Goal: Task Accomplishment & Management: Use online tool/utility

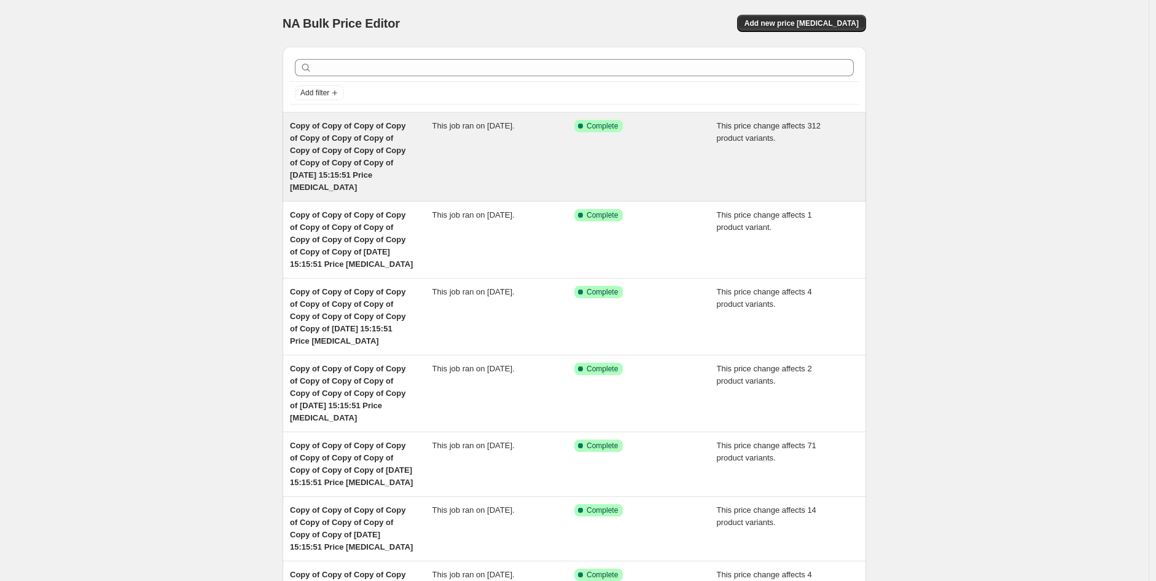
click at [384, 129] on span "Copy of Copy of Copy of Copy of Copy of Copy of Copy of Copy of Copy of Copy of…" at bounding box center [348, 156] width 116 height 71
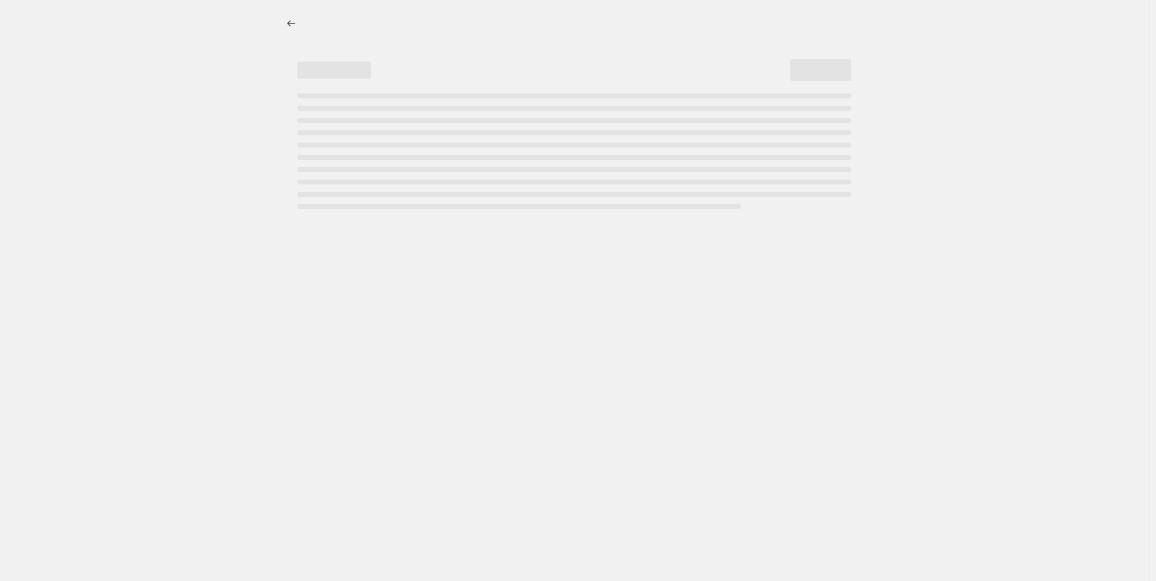
select select "pcap"
select select "no_change"
select select "vendor"
select select "not_equal"
select select "tag"
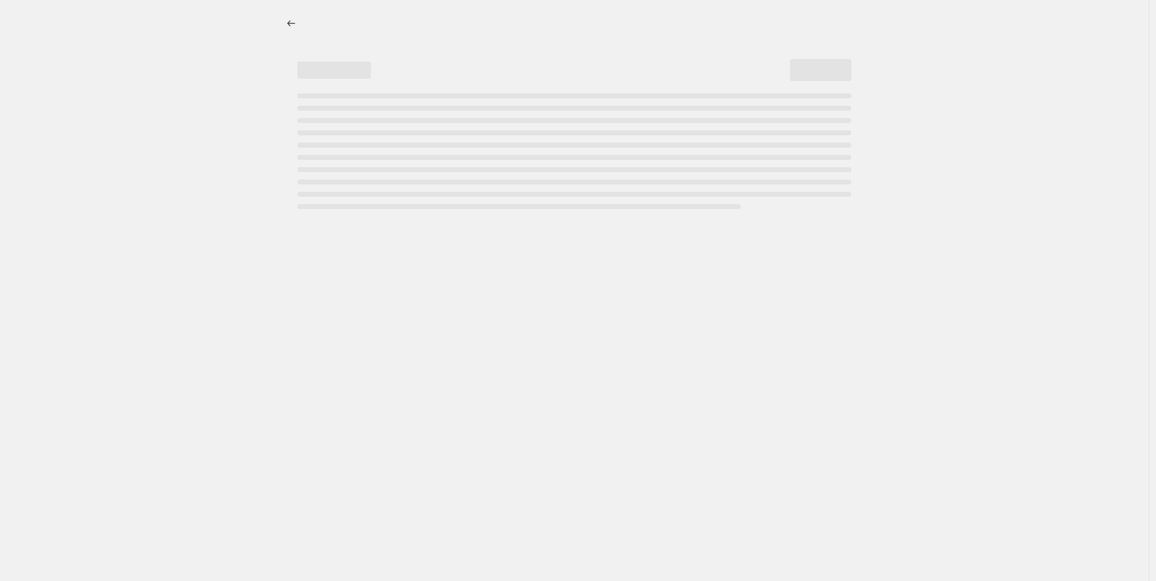
select select "product_status"
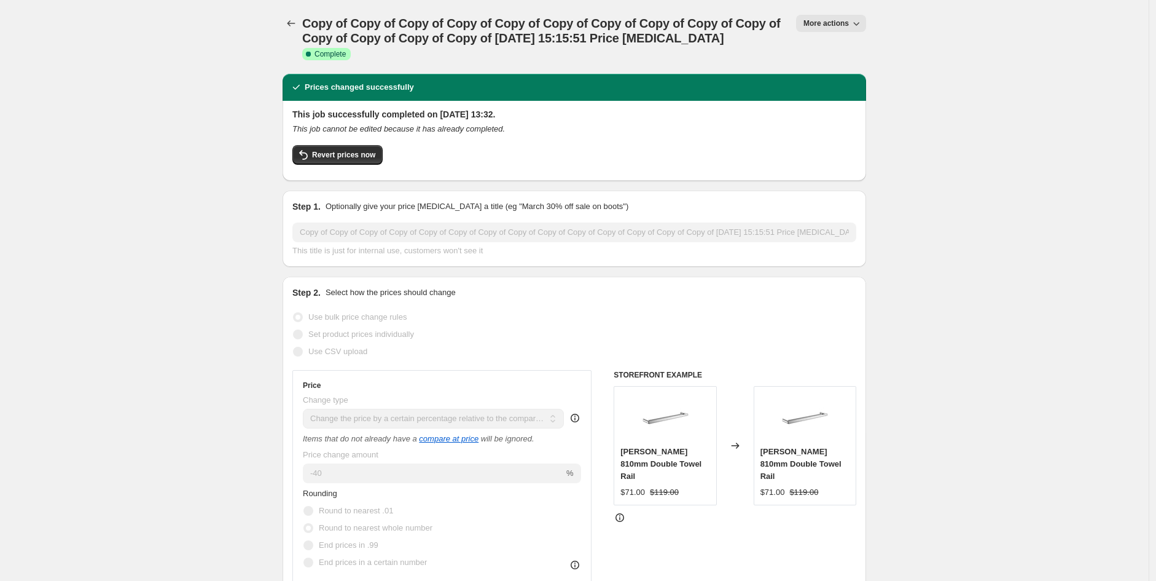
click at [841, 19] on span "More actions" at bounding box center [826, 23] width 45 height 10
click at [846, 74] on span "Copy to new job" at bounding box center [837, 69] width 57 height 9
select select "pcap"
select select "no_change"
select select "vendor"
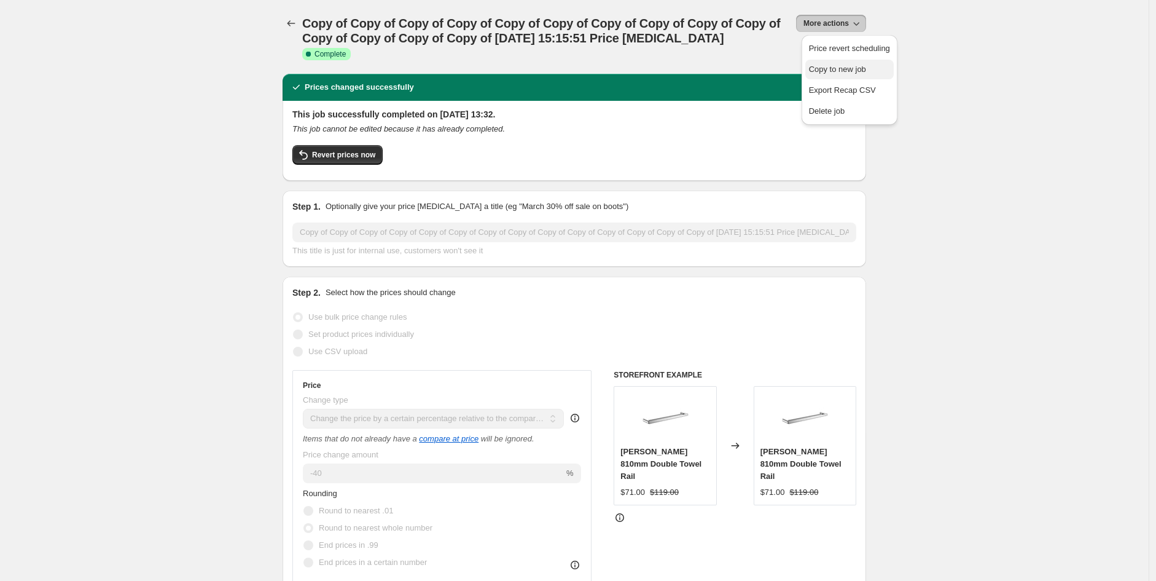
select select "not_equal"
select select "tag"
select select "product_status"
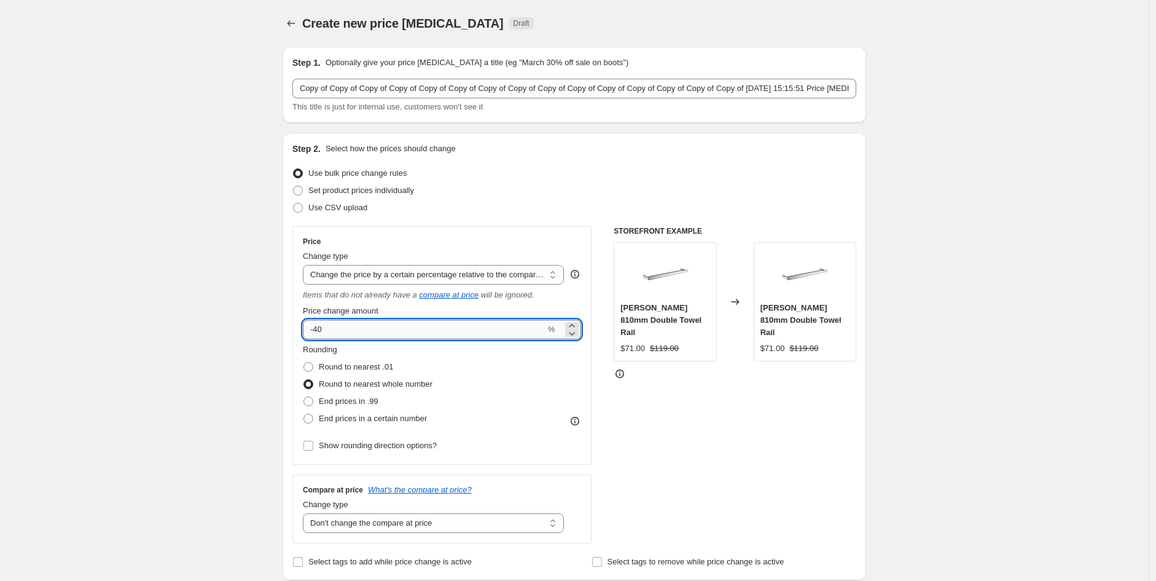
click at [370, 327] on input "-40" at bounding box center [424, 329] width 243 height 20
type input "-4"
type input "-25"
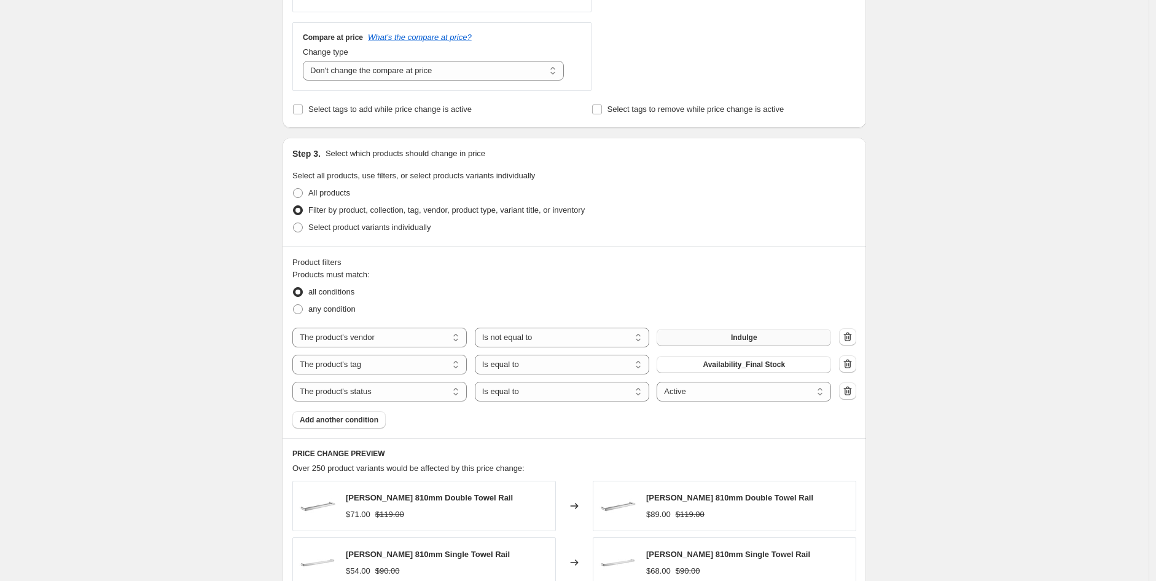
scroll to position [453, 0]
click at [743, 332] on span "Indulge" at bounding box center [744, 337] width 26 height 10
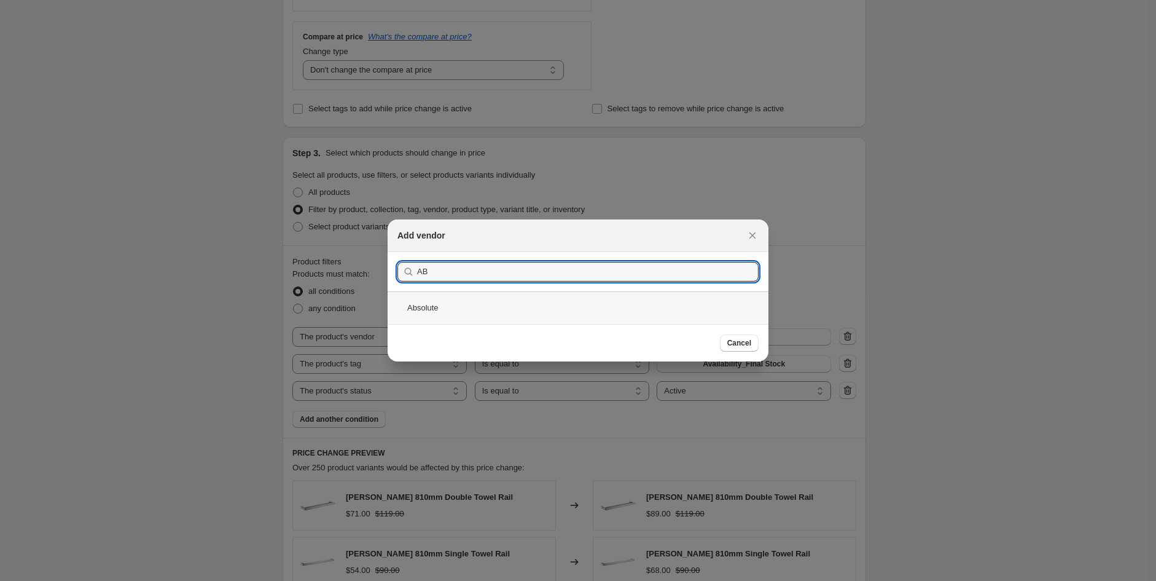
type input "AB"
click at [503, 310] on div "Absolute" at bounding box center [578, 307] width 381 height 33
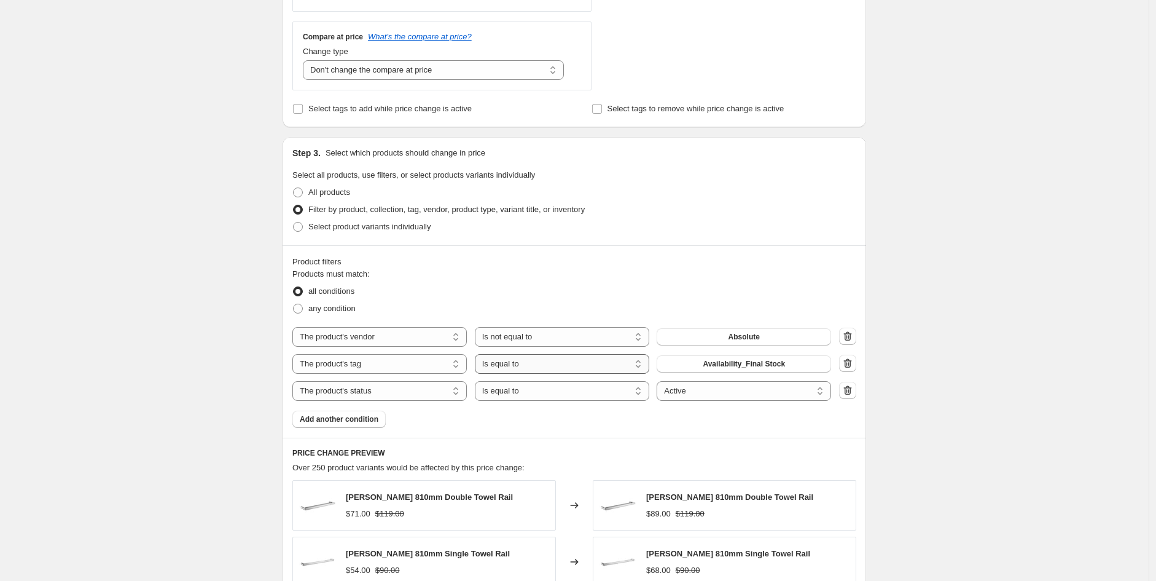
click at [560, 363] on select "Is equal to Is not equal to" at bounding box center [562, 364] width 174 height 20
select select "not_equal"
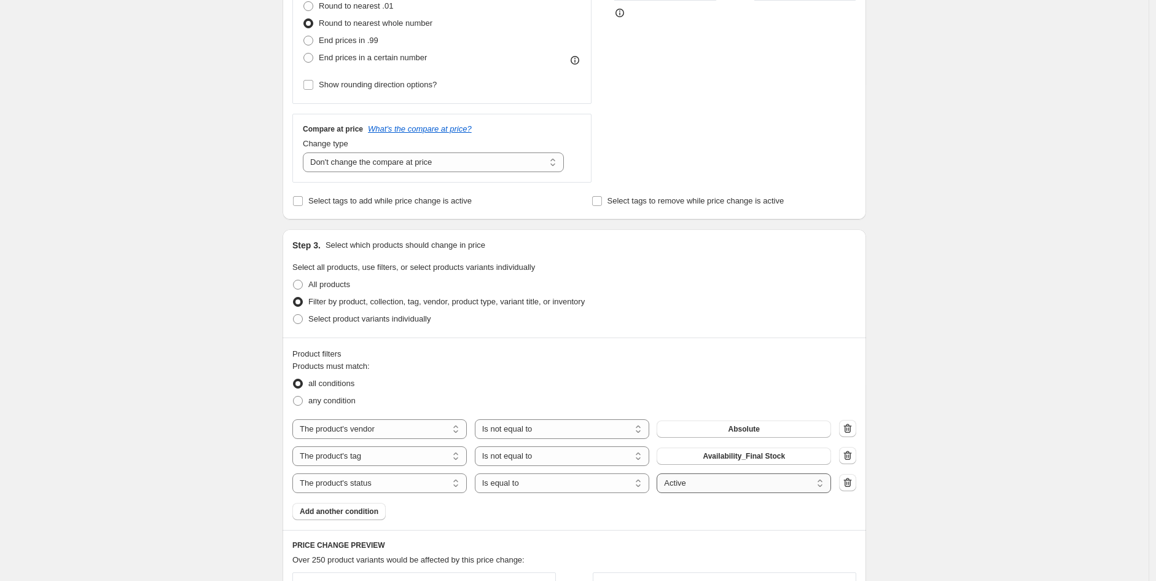
scroll to position [361, 0]
click at [531, 429] on select "Is equal to Is not equal to" at bounding box center [562, 428] width 174 height 20
select select "equal"
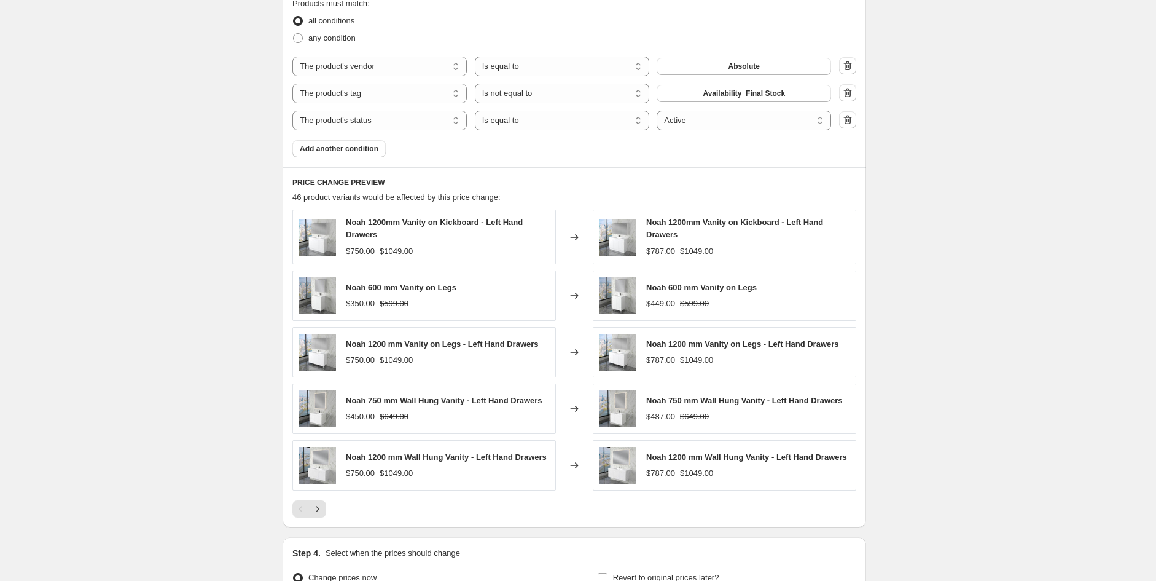
scroll to position [724, 0]
click at [320, 509] on icon "Next" at bounding box center [318, 508] width 12 height 12
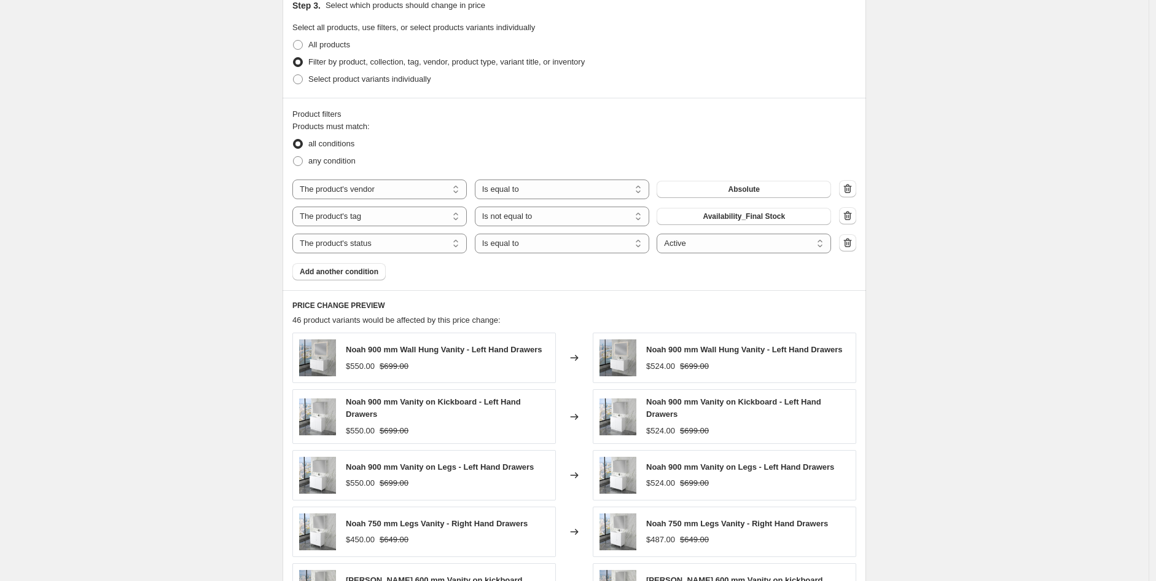
scroll to position [861, 0]
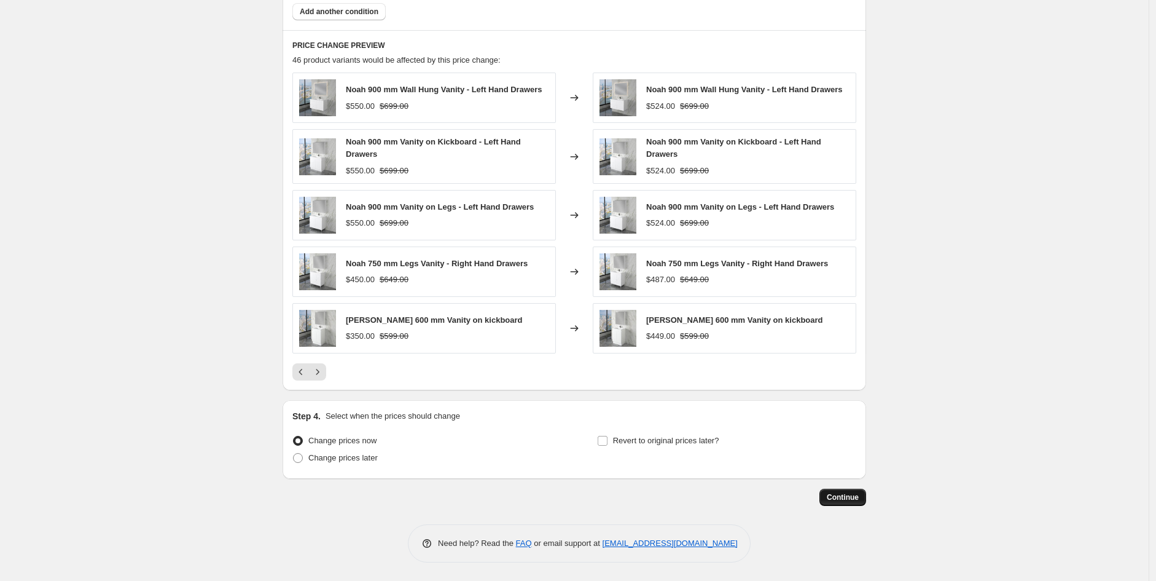
click at [847, 498] on span "Continue" at bounding box center [843, 497] width 32 height 10
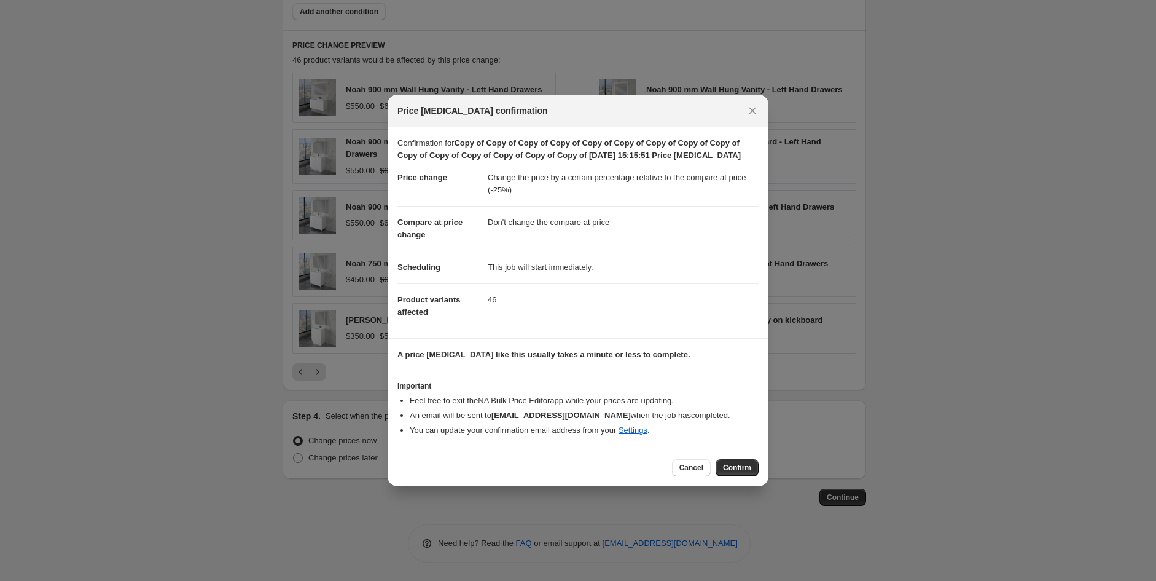
click at [745, 467] on span "Confirm" at bounding box center [737, 468] width 28 height 10
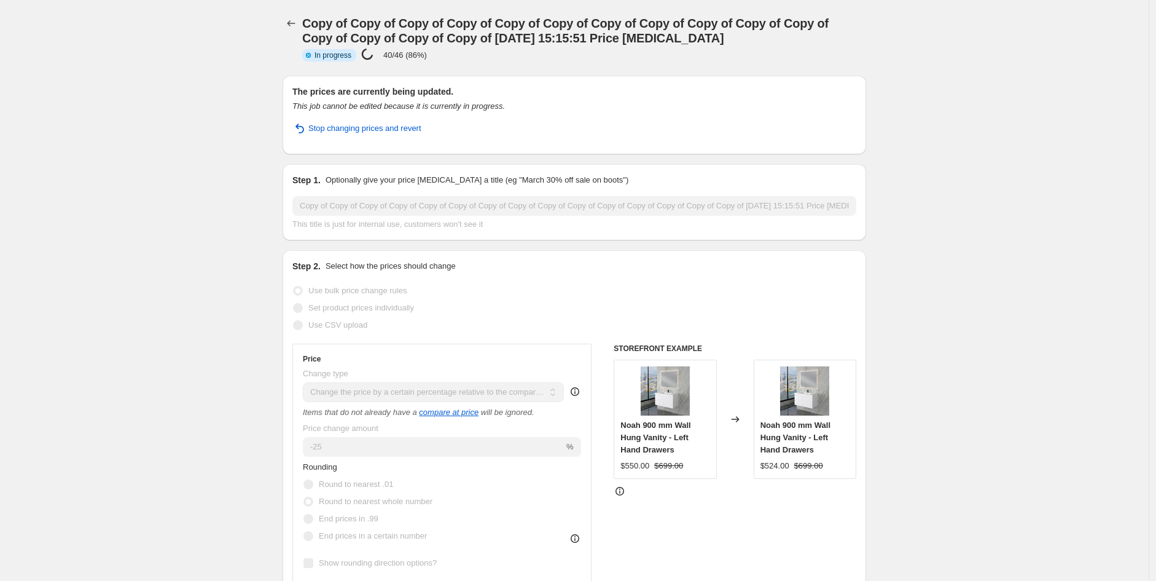
select select "pcap"
select select "no_change"
select select "vendor"
select select "tag"
select select "not_equal"
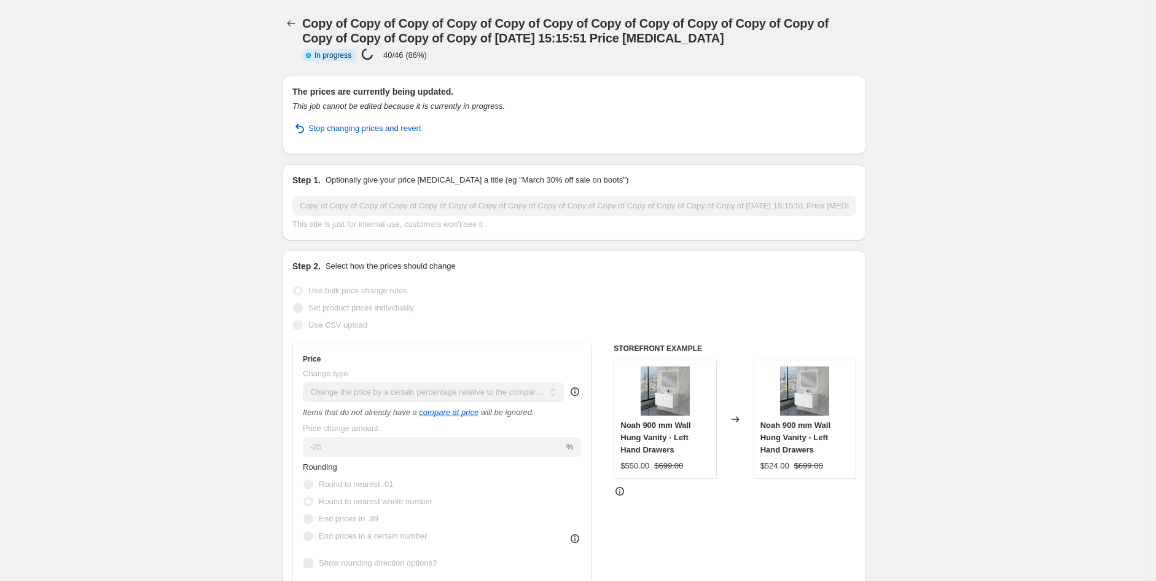
select select "product_status"
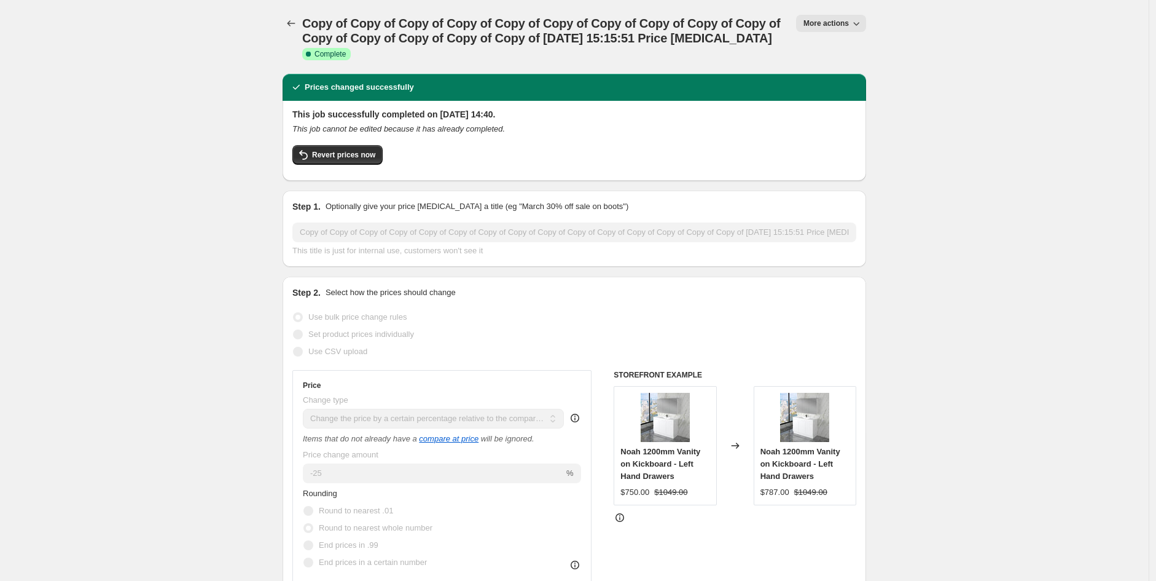
click at [838, 21] on span "More actions" at bounding box center [826, 23] width 45 height 10
click at [848, 68] on span "Copy to new job" at bounding box center [837, 69] width 57 height 9
select select "pcap"
select select "no_change"
select select "vendor"
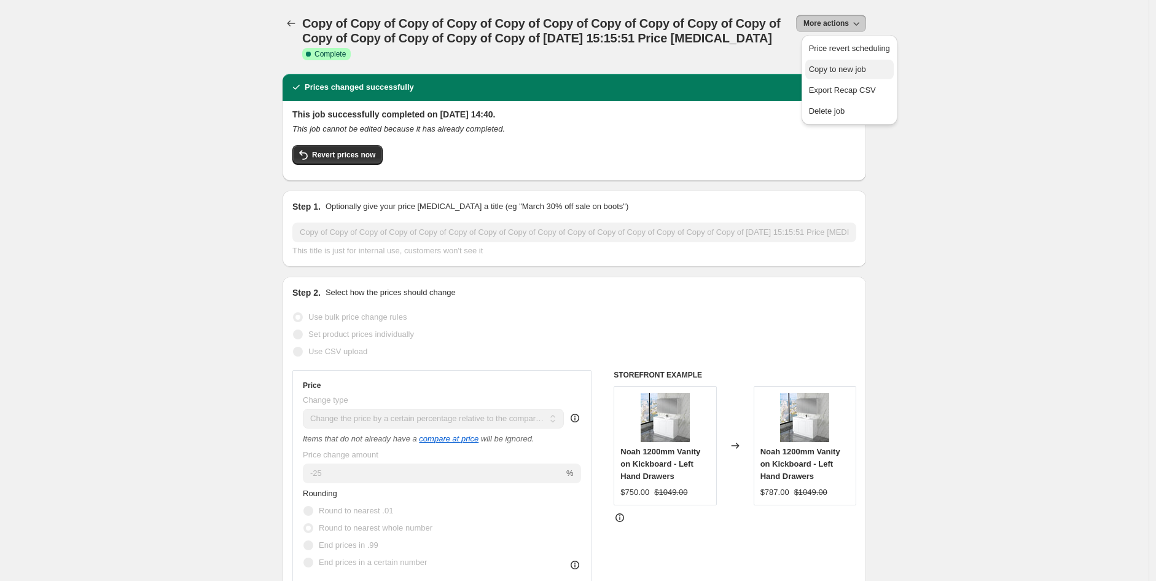
select select "tag"
select select "not_equal"
select select "product_status"
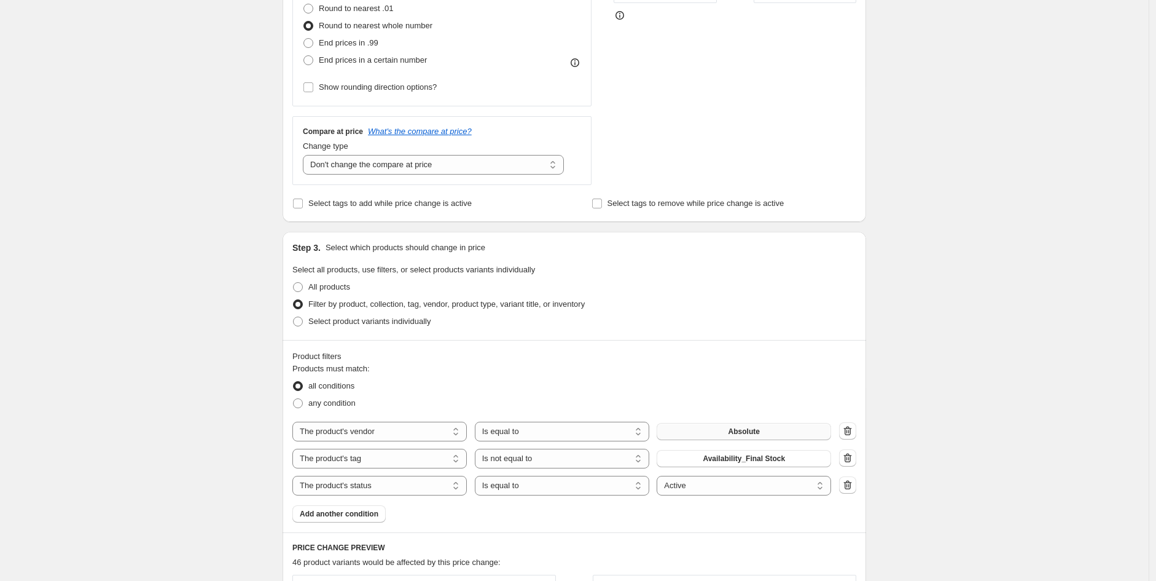
click at [802, 440] on div "The product The product's collection The product's tag The product's vendor The…" at bounding box center [561, 431] width 539 height 20
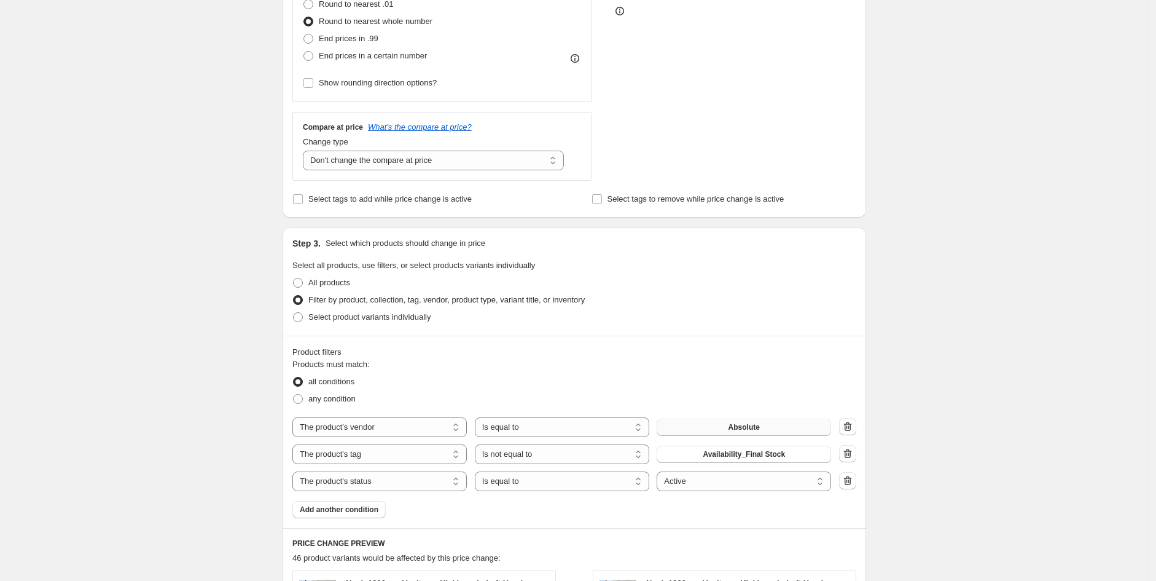
click at [807, 431] on button "Absolute" at bounding box center [744, 426] width 174 height 17
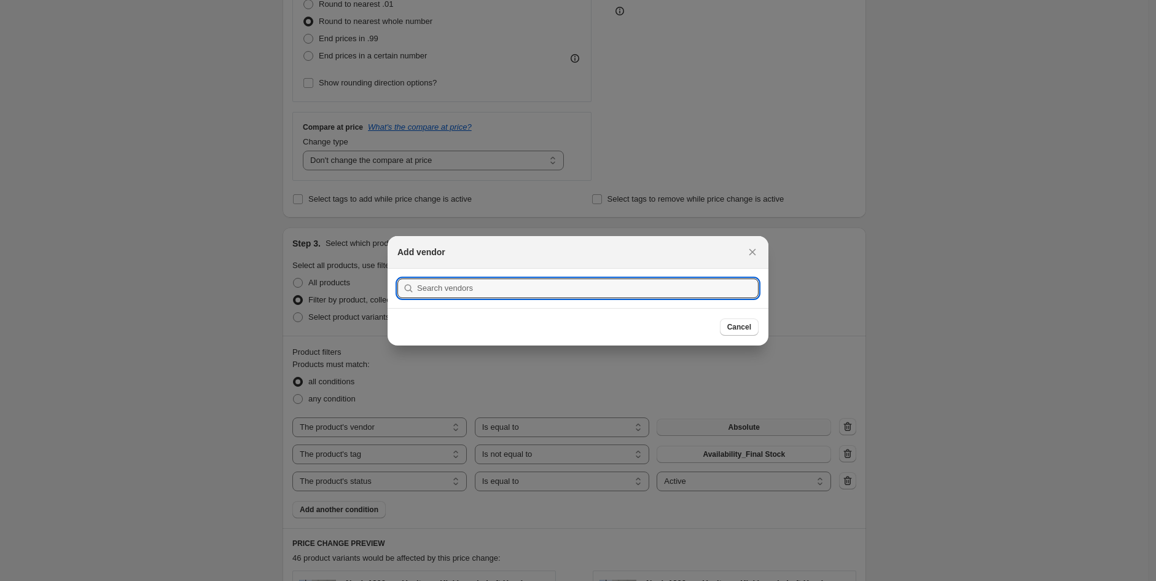
scroll to position [0, 0]
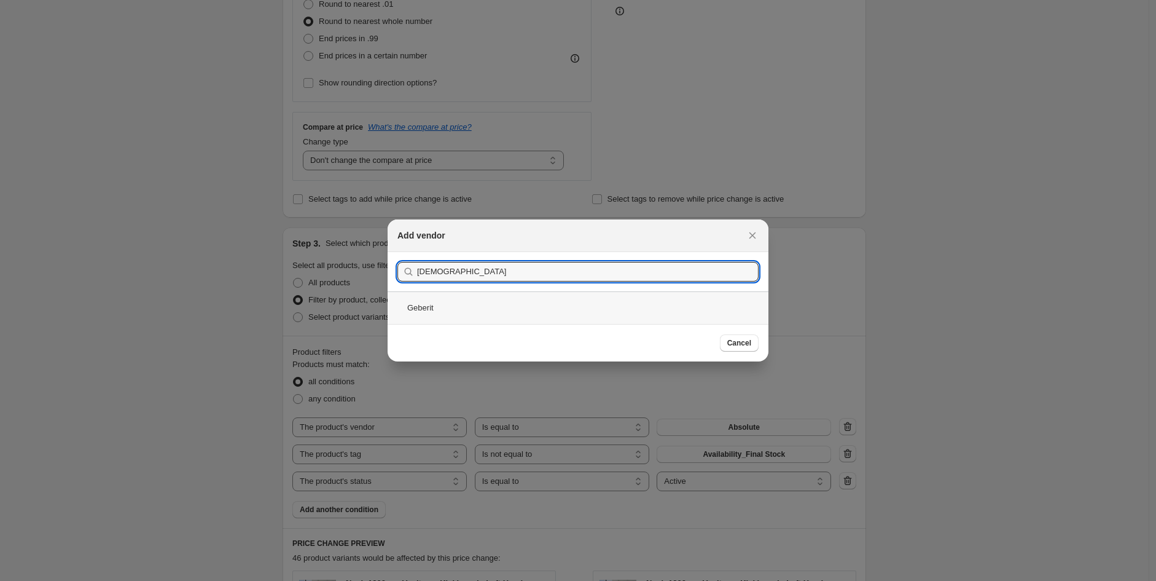
type input "[DEMOGRAPHIC_DATA]"
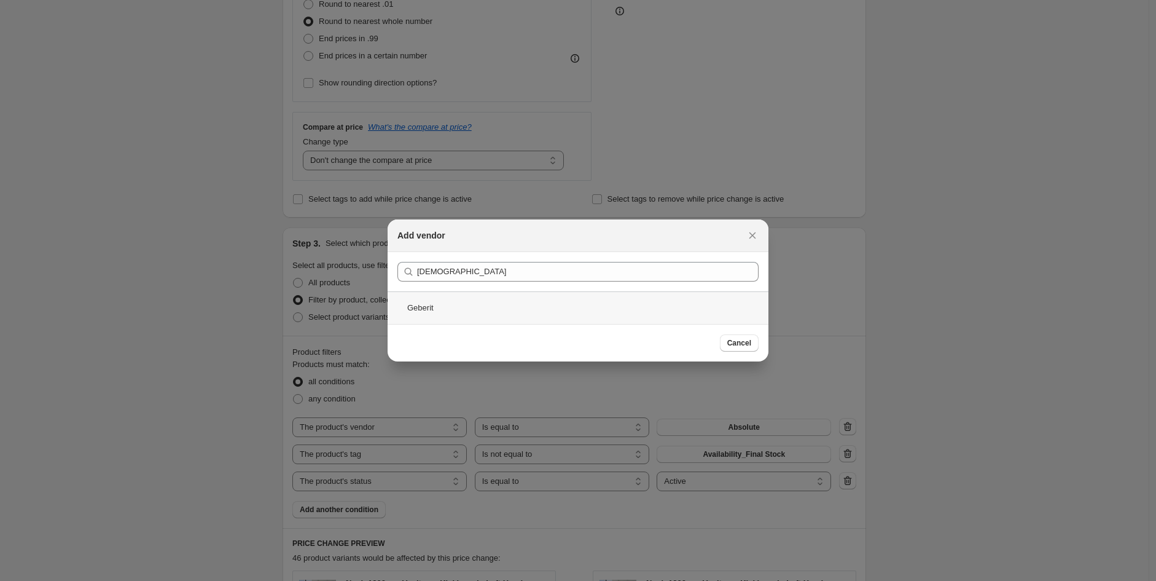
click at [418, 308] on div "Geberit" at bounding box center [578, 307] width 381 height 33
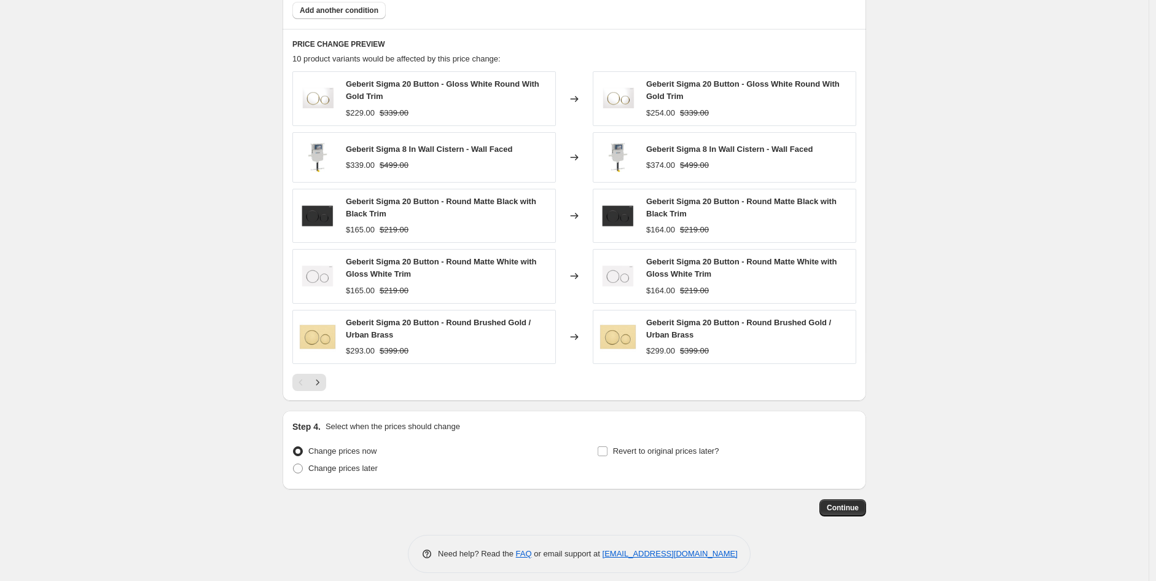
scroll to position [873, 0]
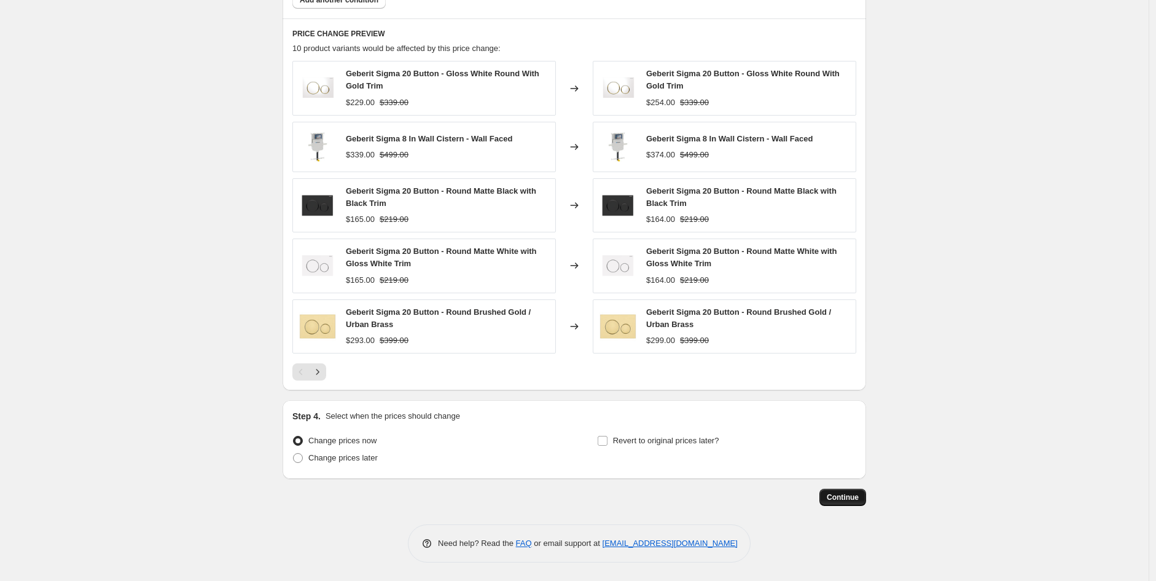
click at [838, 492] on span "Continue" at bounding box center [843, 497] width 32 height 10
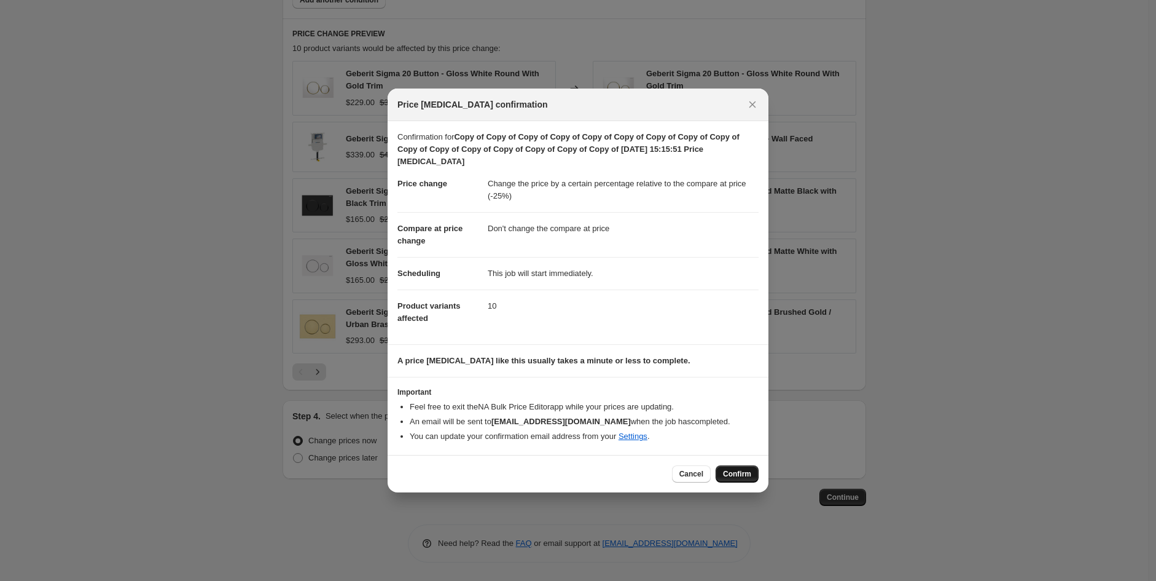
click at [733, 474] on span "Confirm" at bounding box center [737, 474] width 28 height 10
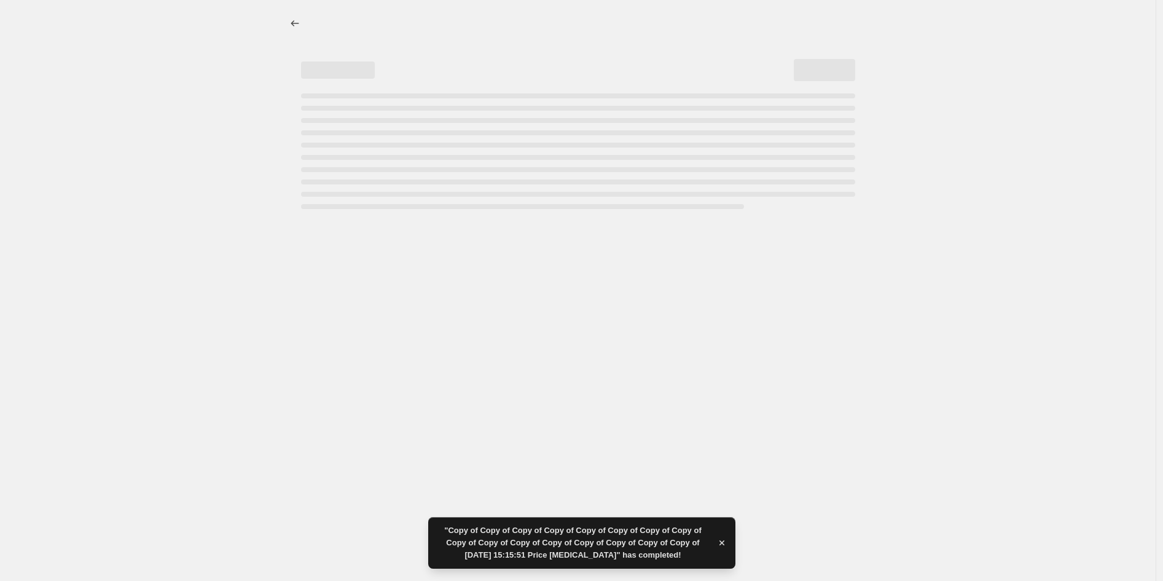
select select "pcap"
select select "no_change"
select select "vendor"
select select "tag"
select select "not_equal"
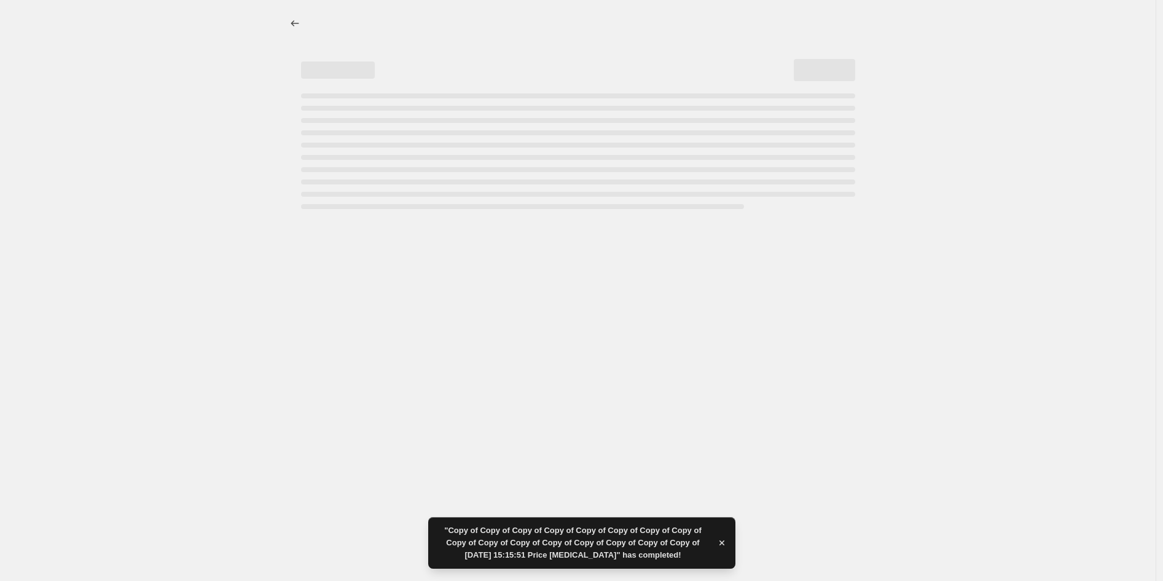
select select "product_status"
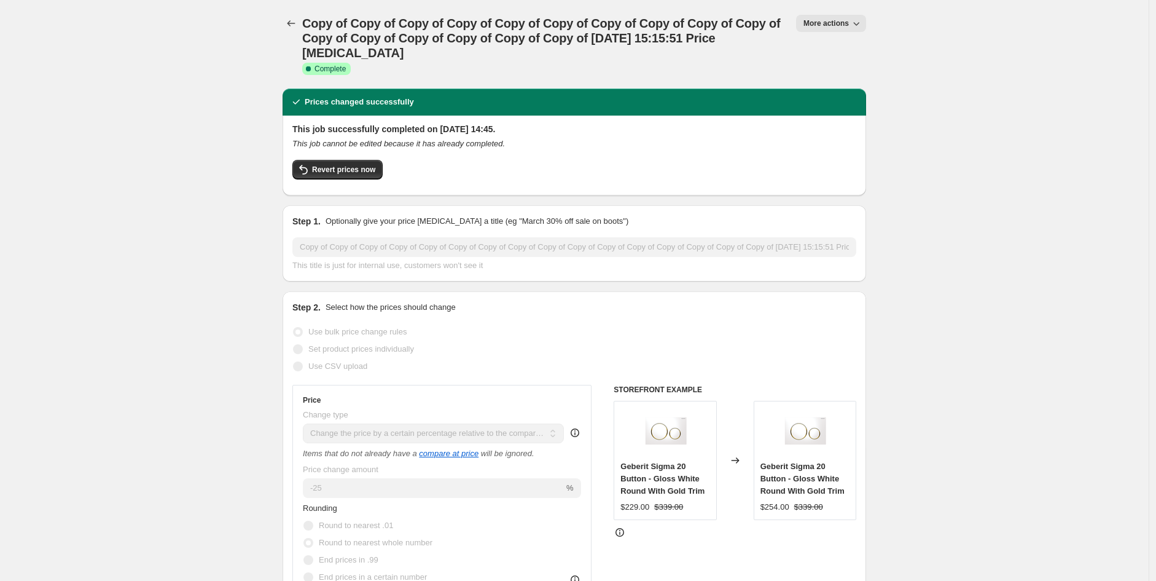
click at [844, 20] on span "More actions" at bounding box center [826, 23] width 45 height 10
click at [859, 76] on button "Copy to new job" at bounding box center [850, 70] width 88 height 20
select select "pcap"
select select "no_change"
select select "vendor"
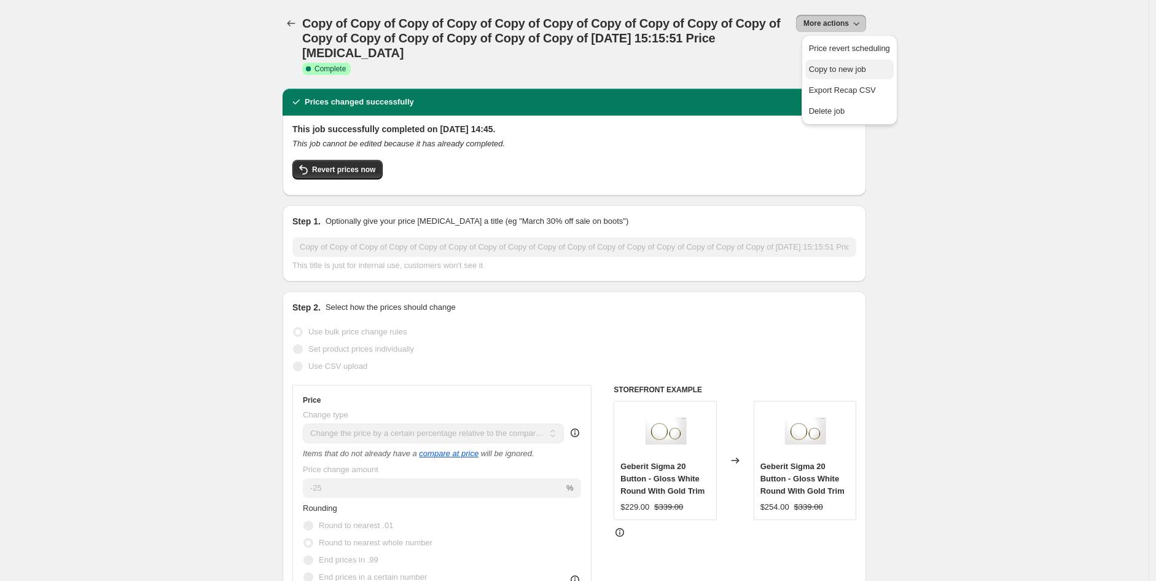
select select "tag"
select select "not_equal"
select select "product_status"
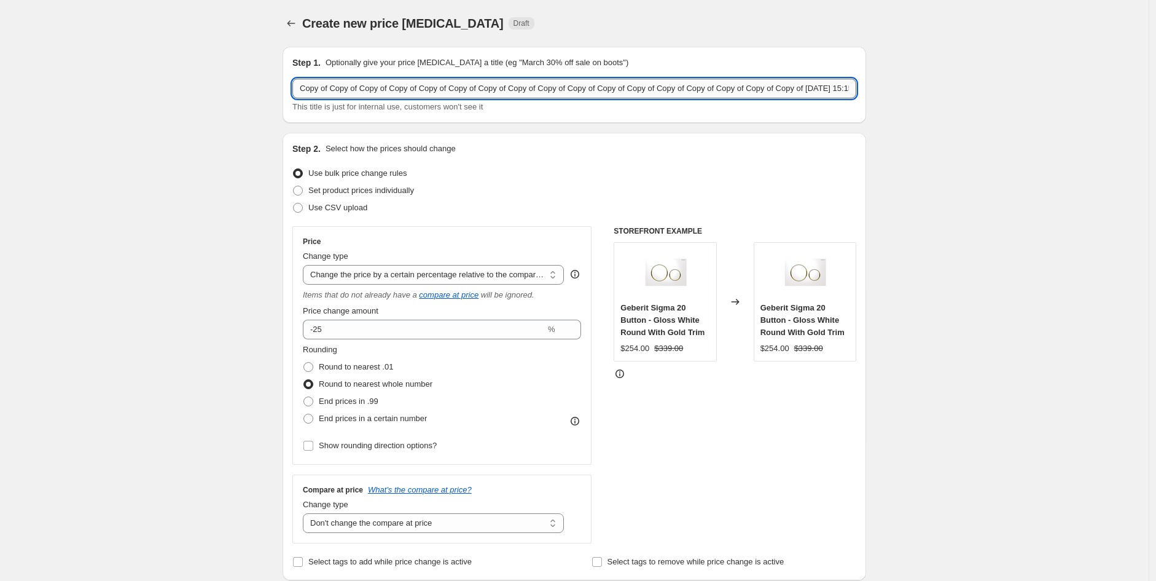
drag, startPoint x: 809, startPoint y: 87, endPoint x: 817, endPoint y: 87, distance: 8.6
click at [817, 87] on input "Copy of Copy of Copy of Copy of Copy of Copy of Copy of Copy of Copy of Copy of…" at bounding box center [574, 89] width 564 height 20
drag, startPoint x: 302, startPoint y: 87, endPoint x: 1100, endPoint y: 195, distance: 804.9
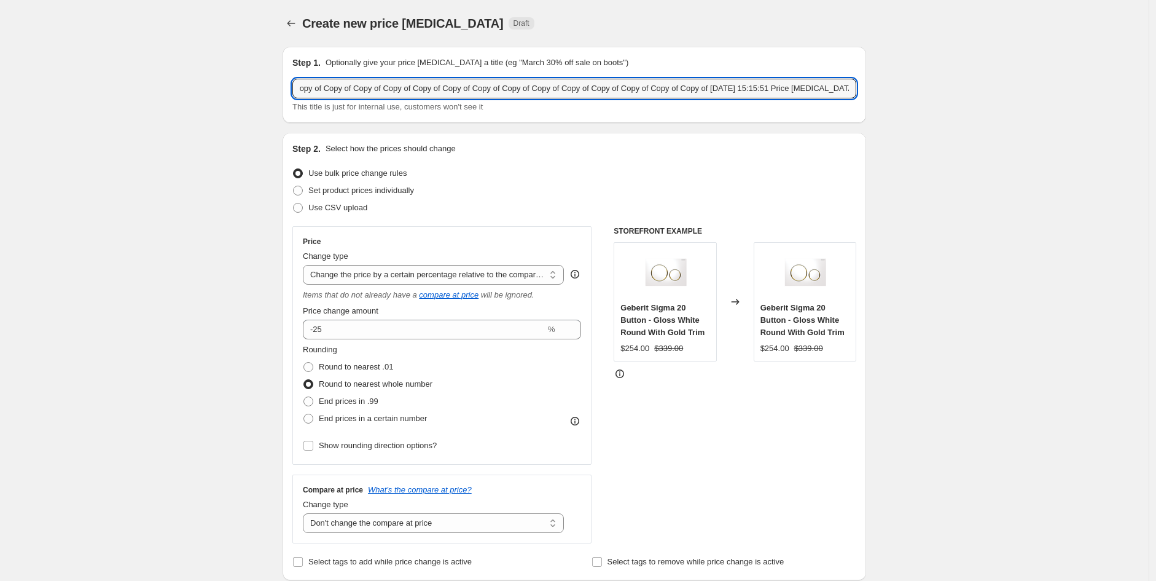
drag, startPoint x: 807, startPoint y: 92, endPoint x: -148, endPoint y: 22, distance: 958.0
click at [0, 22] on html "Home Settings Plans Skip to content Create new price [MEDICAL_DATA]. This page …" at bounding box center [578, 290] width 1156 height 581
drag, startPoint x: 352, startPoint y: 87, endPoint x: 88, endPoint y: 54, distance: 265.6
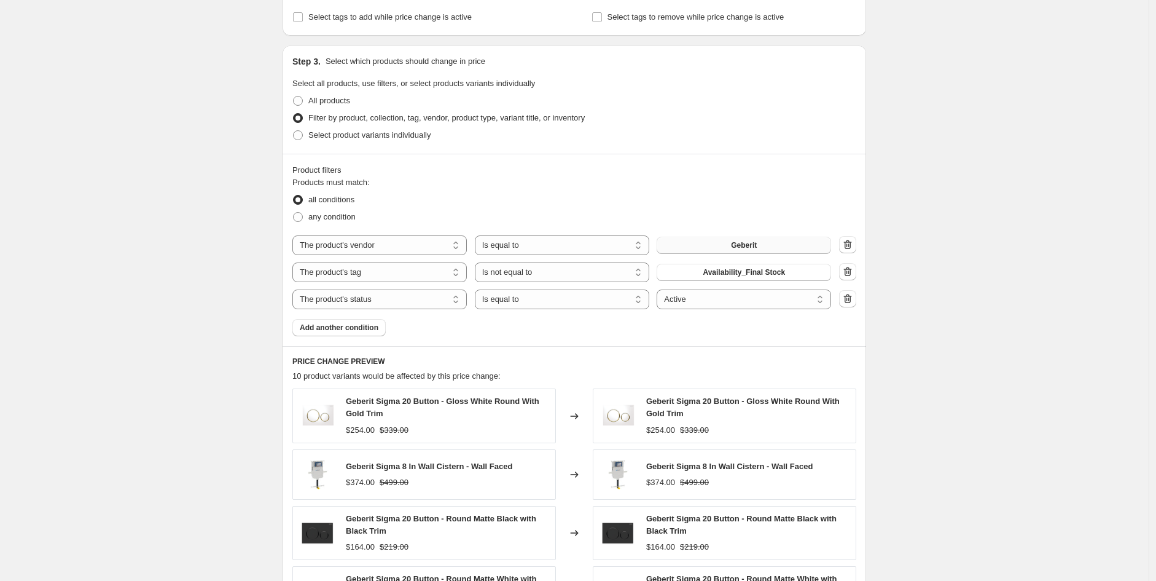
scroll to position [545, 0]
type input "ikon 25%, 15:15:51 Price [MEDICAL_DATA]"
click at [762, 245] on button "Geberit" at bounding box center [744, 244] width 174 height 17
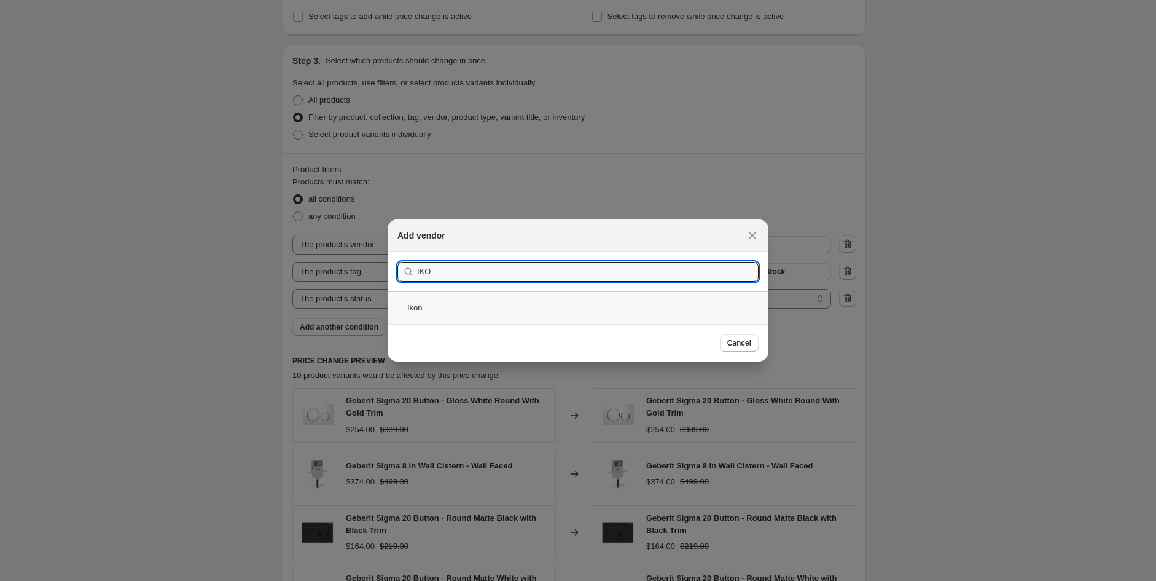
type input "IKO"
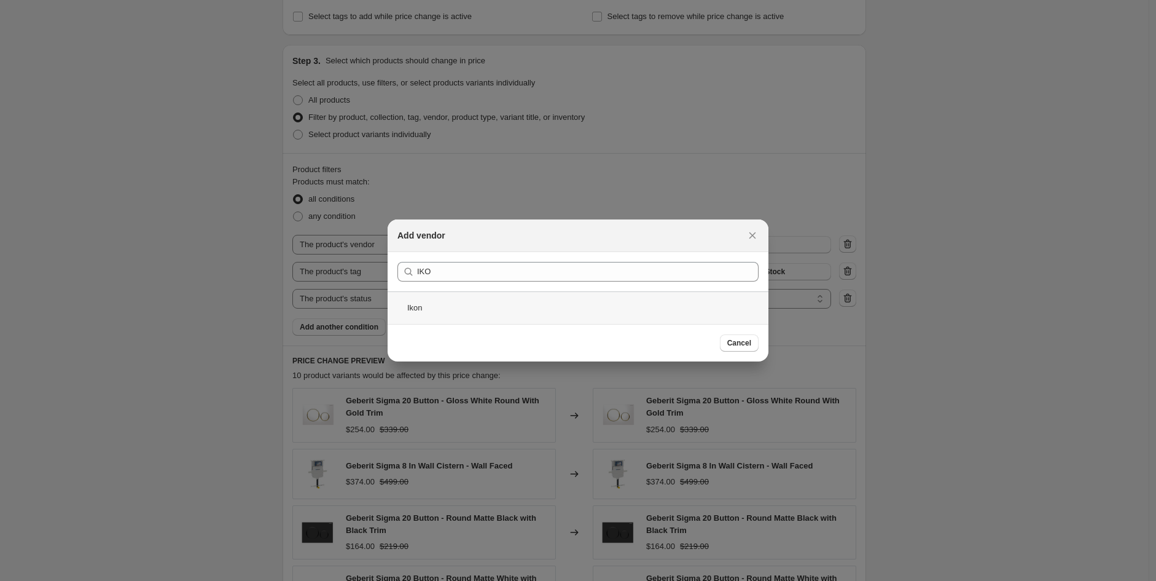
click at [464, 302] on div "Ikon" at bounding box center [578, 307] width 381 height 33
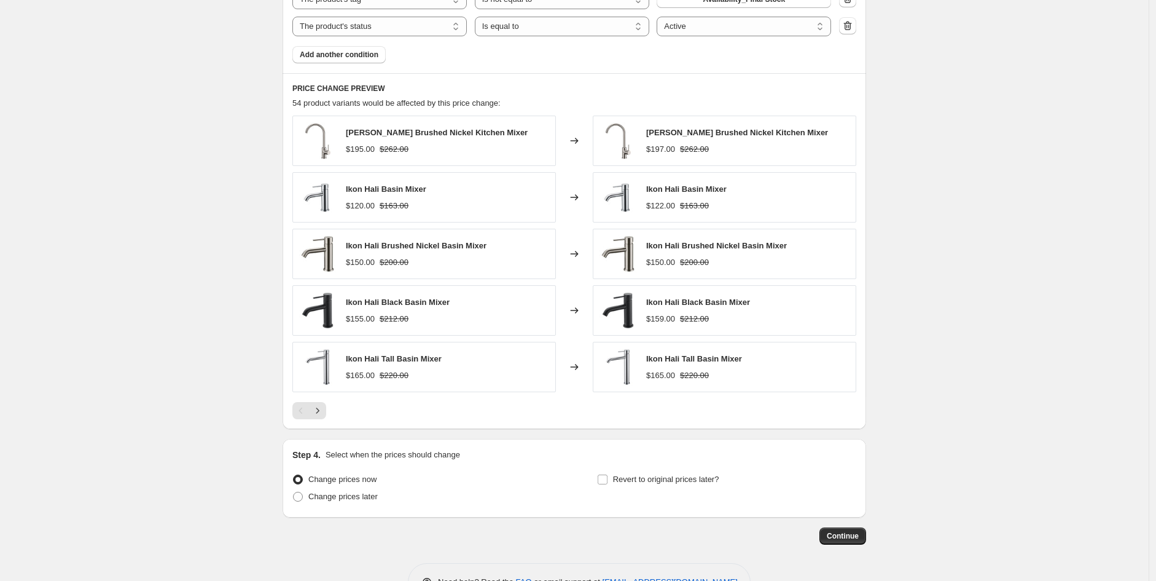
scroll to position [857, 0]
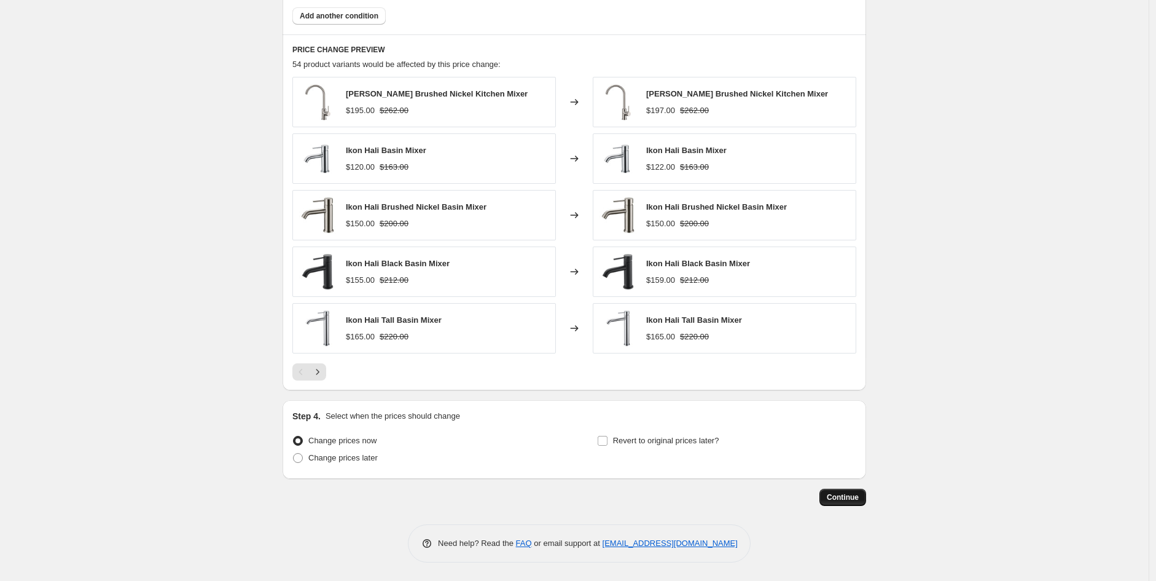
click at [851, 495] on span "Continue" at bounding box center [843, 497] width 32 height 10
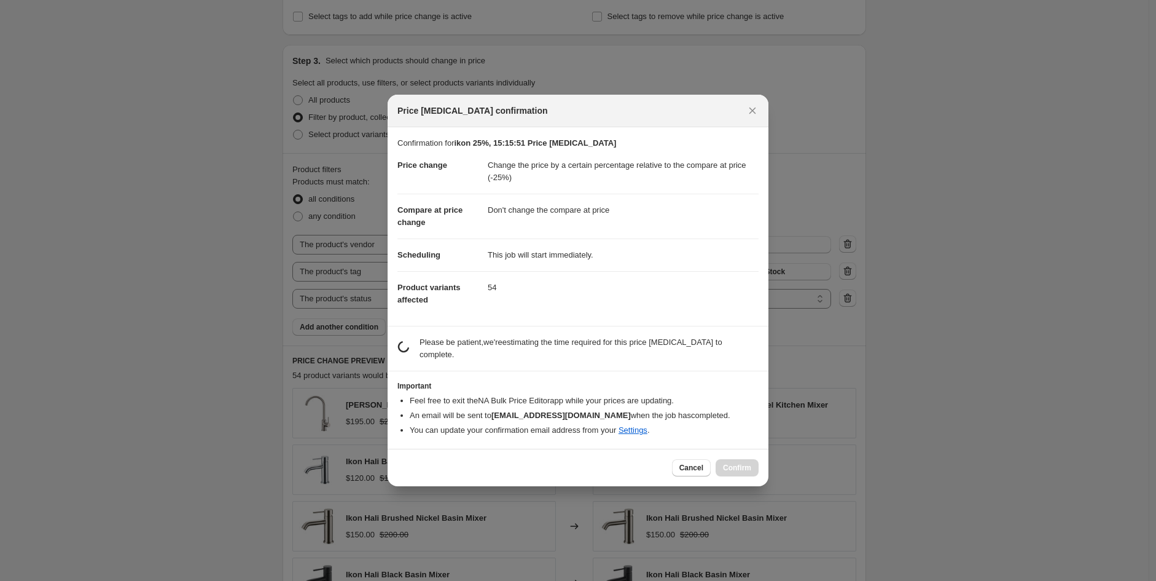
scroll to position [0, 0]
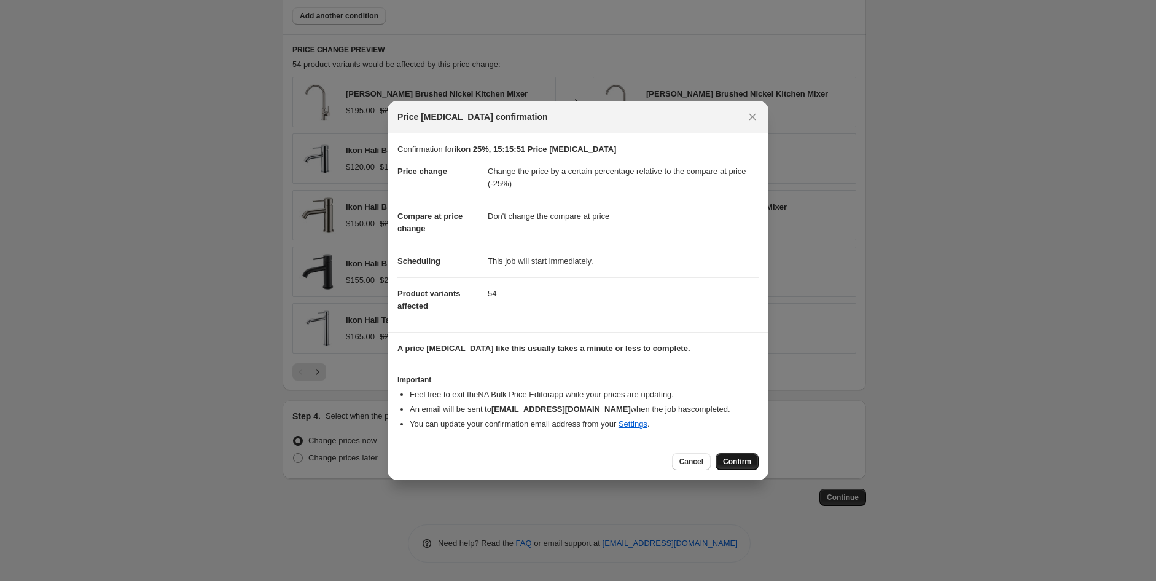
click at [736, 461] on span "Confirm" at bounding box center [737, 462] width 28 height 10
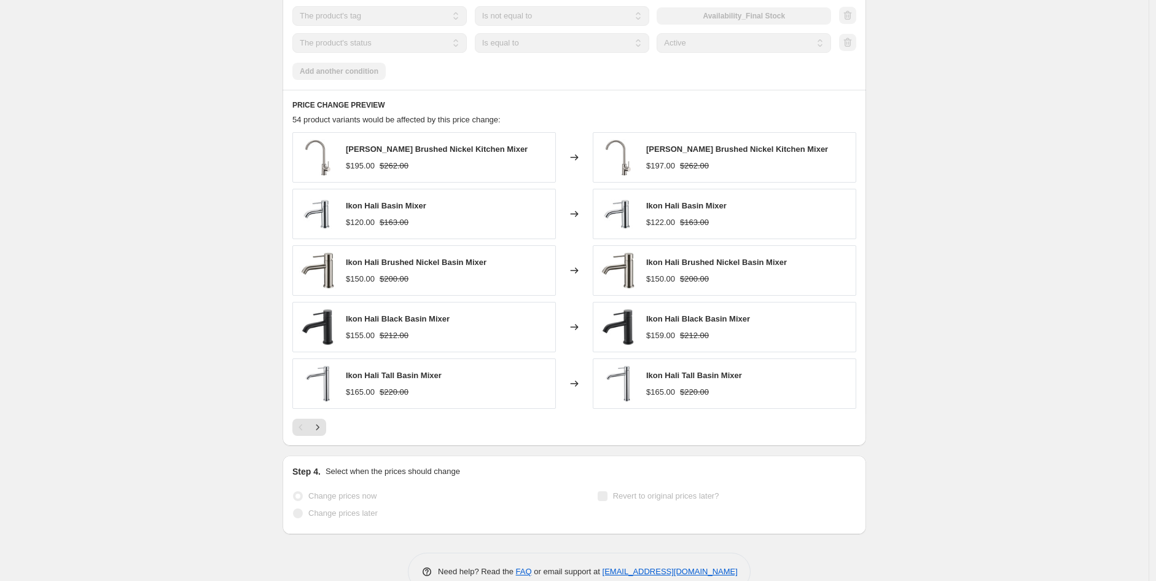
scroll to position [889, 0]
select select "pcap"
select select "no_change"
select select "vendor"
select select "tag"
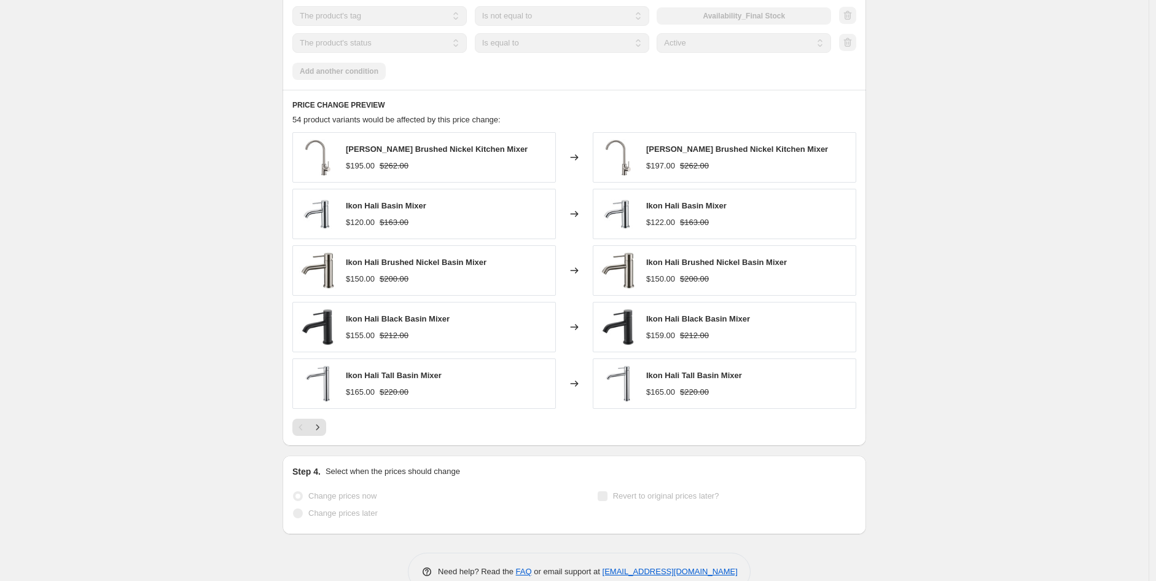
select select "not_equal"
select select "product_status"
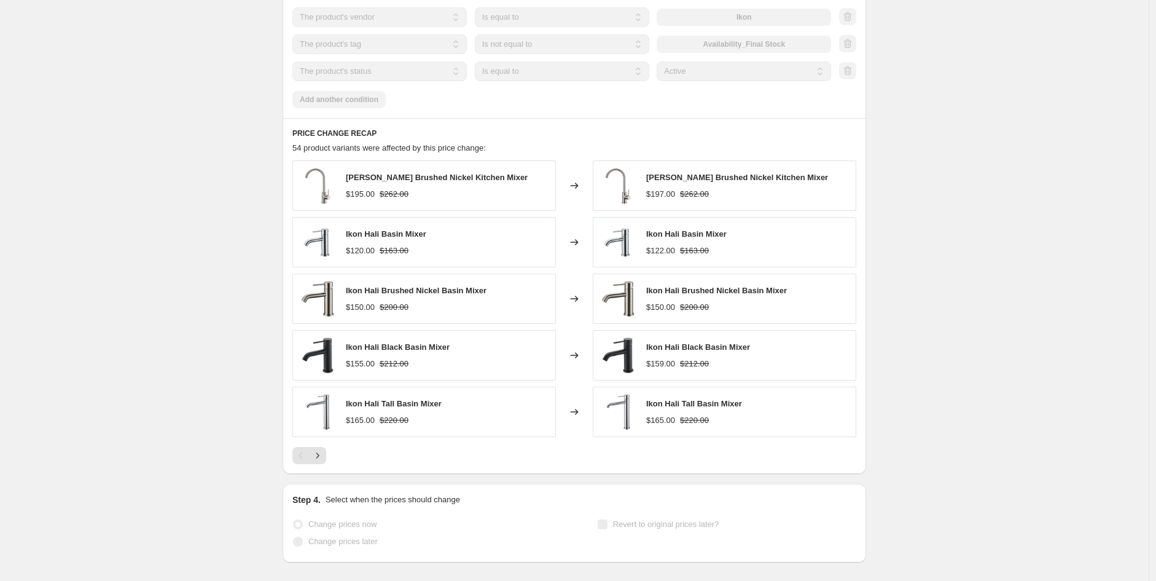
scroll to position [0, 0]
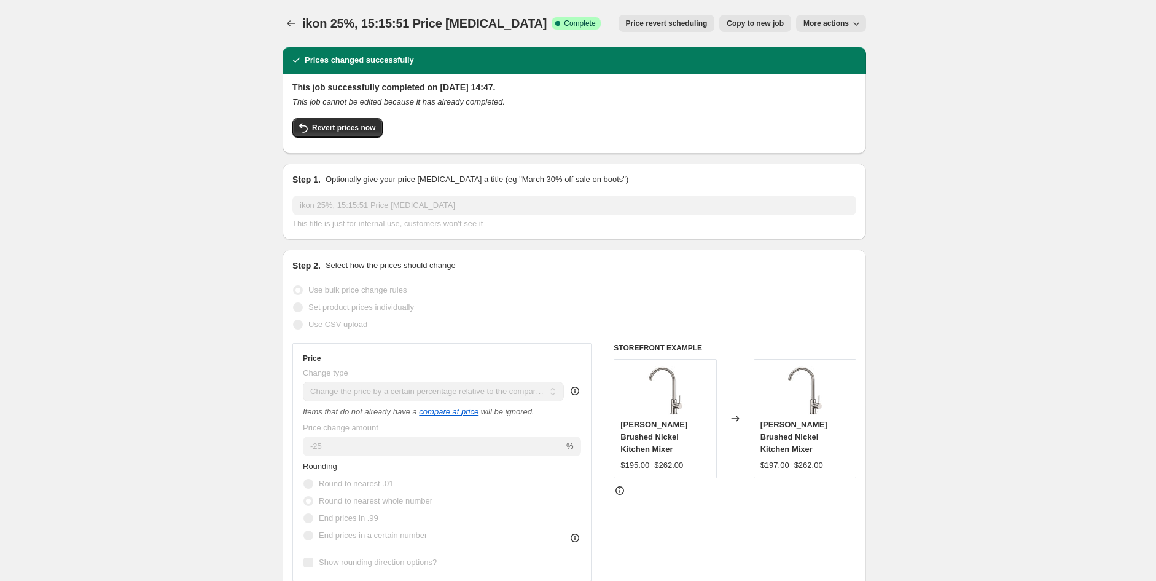
click at [763, 26] on span "Copy to new job" at bounding box center [755, 23] width 57 height 10
select select "pcap"
select select "no_change"
select select "vendor"
select select "tag"
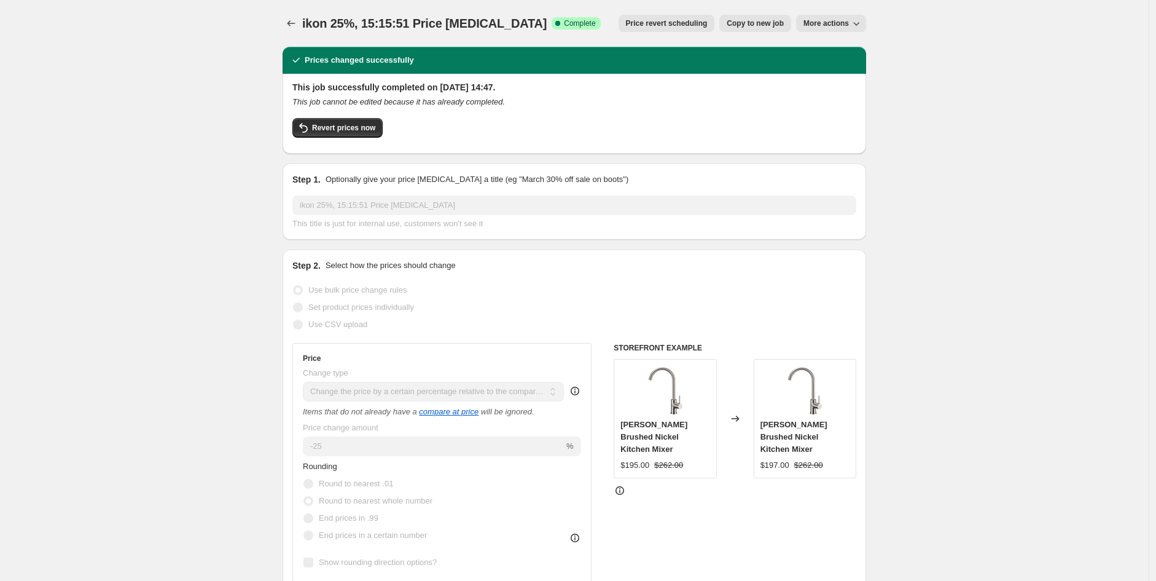
select select "not_equal"
select select "product_status"
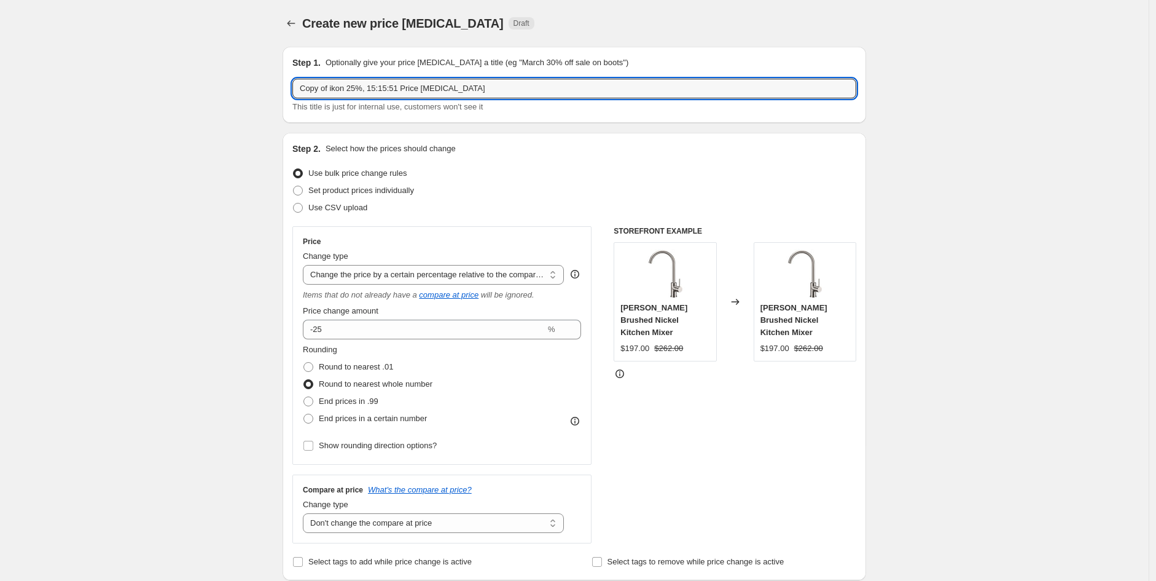
drag, startPoint x: 347, startPoint y: 89, endPoint x: 90, endPoint y: 66, distance: 257.9
drag, startPoint x: 335, startPoint y: 84, endPoint x: 229, endPoint y: 93, distance: 106.7
click at [340, 89] on input "Infinity 25%, 15:15:51 Price [MEDICAL_DATA]" at bounding box center [574, 89] width 564 height 20
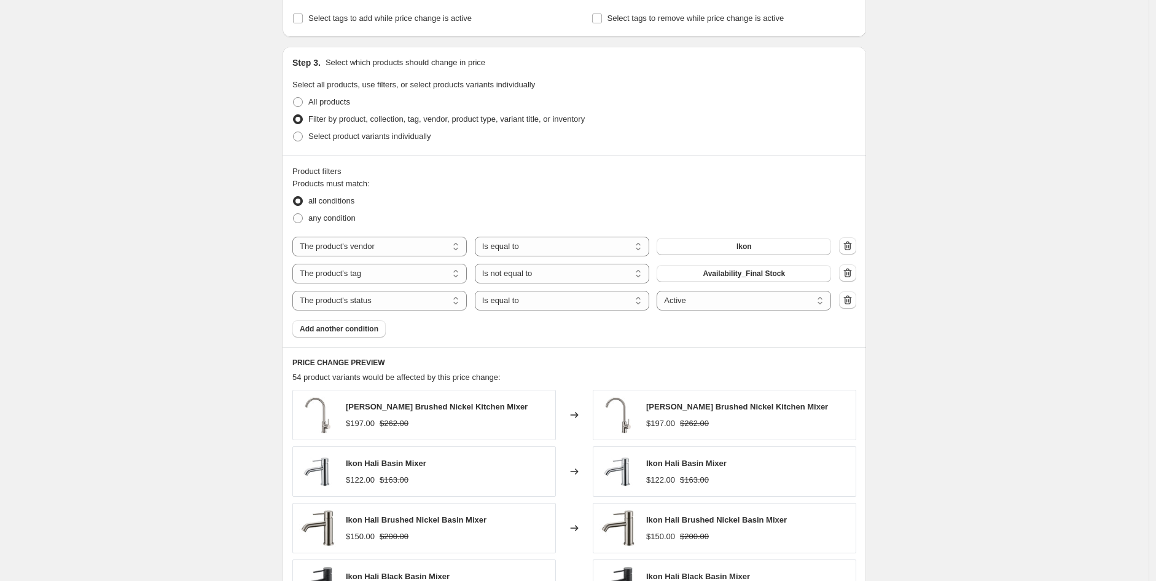
scroll to position [544, 0]
type input "Infinity 30%, 15:15:51 Price [MEDICAL_DATA]"
click at [766, 241] on button "Ikon" at bounding box center [744, 245] width 174 height 17
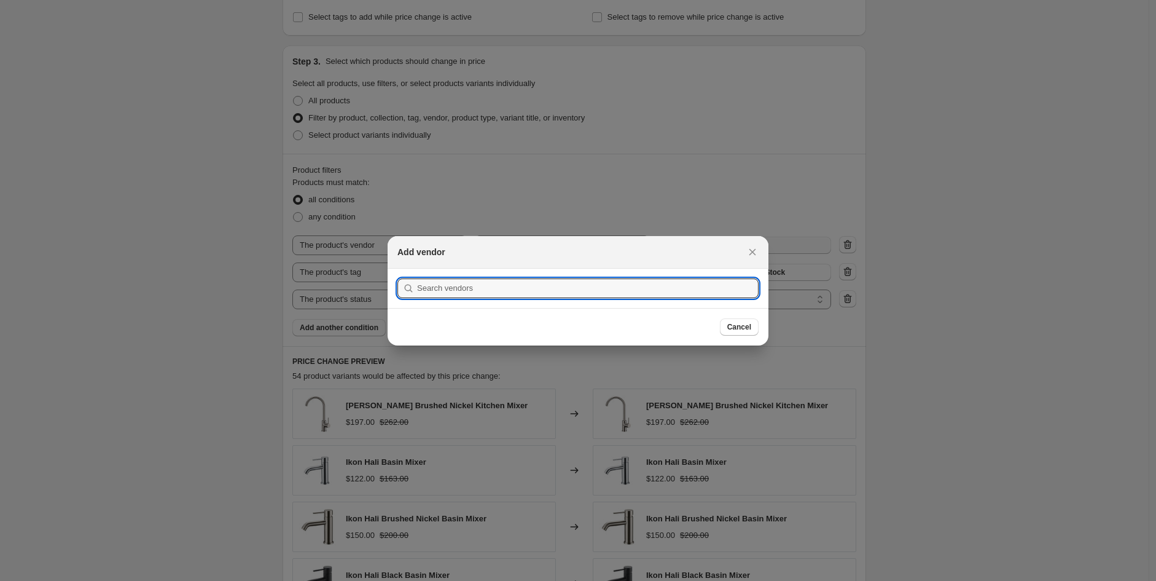
scroll to position [0, 0]
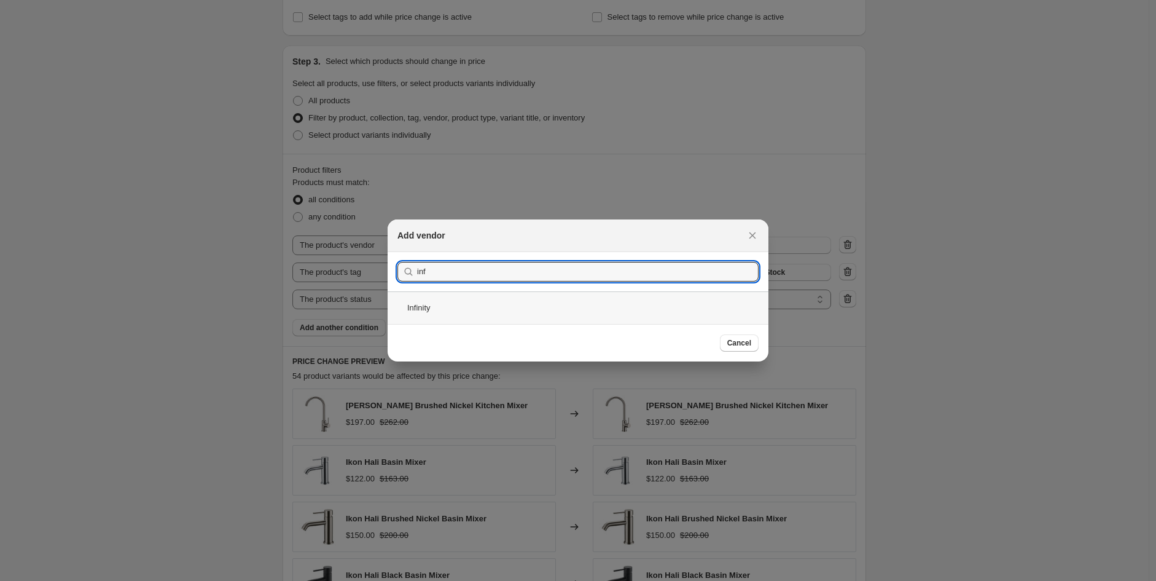
type input "inf"
click at [457, 303] on div "Infinity" at bounding box center [578, 307] width 381 height 33
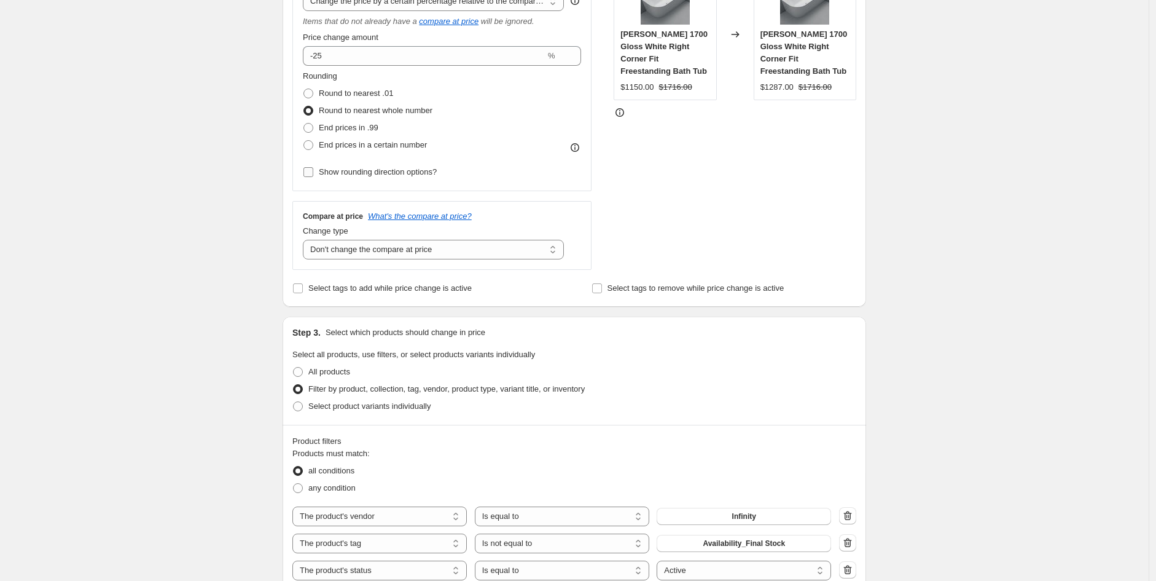
scroll to position [273, 0]
click at [351, 44] on div "Price change amount -25 %" at bounding box center [442, 49] width 278 height 34
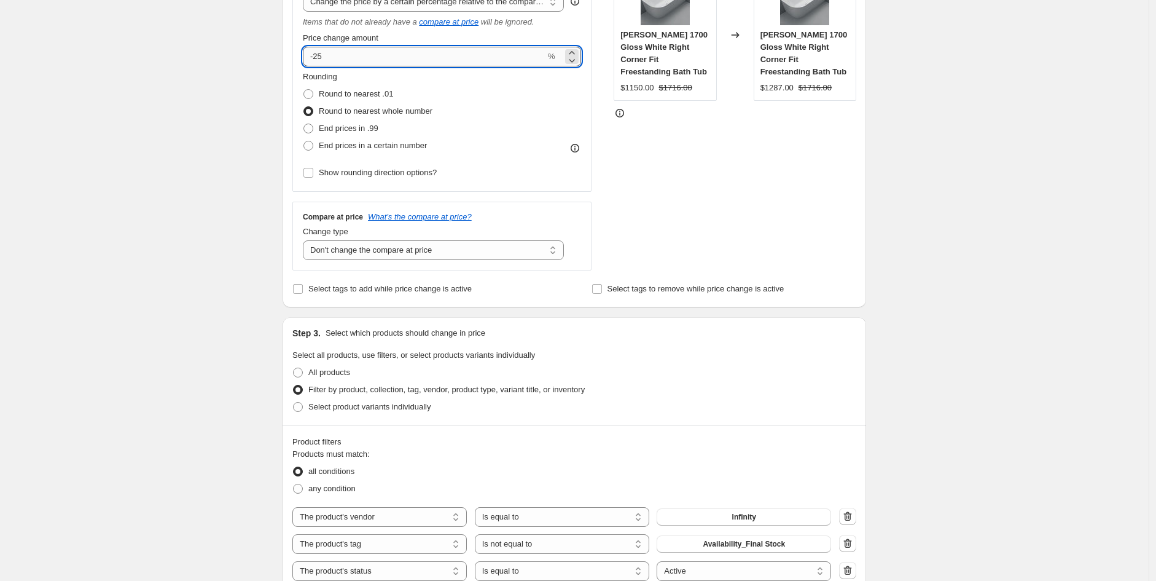
click at [334, 65] on input "-25" at bounding box center [424, 57] width 243 height 20
type input "-2"
type input "-30"
click at [996, 291] on div "Create new price [MEDICAL_DATA]. This page is ready Create new price [MEDICAL_D…" at bounding box center [574, 455] width 1149 height 1456
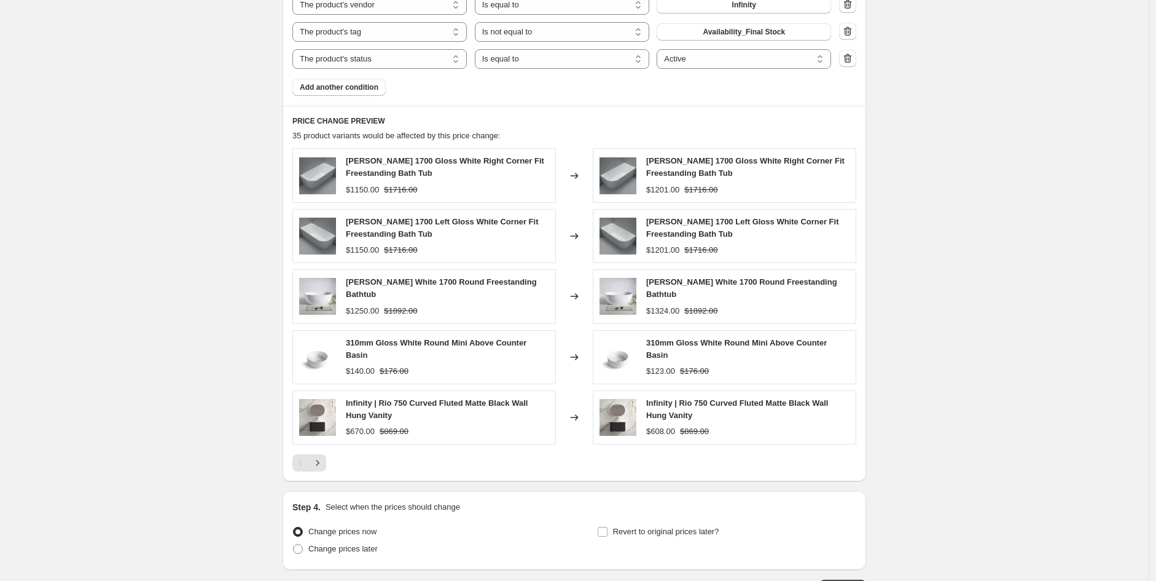
scroll to position [785, 0]
click at [319, 456] on icon "Next" at bounding box center [318, 462] width 12 height 12
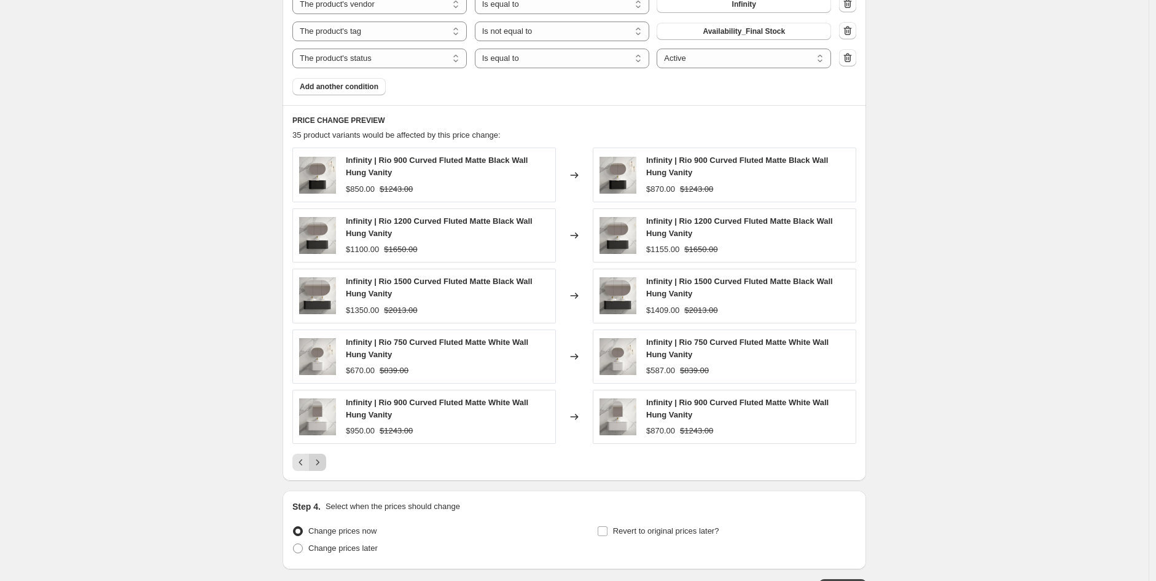
click at [322, 464] on icon "Next" at bounding box center [318, 462] width 12 height 12
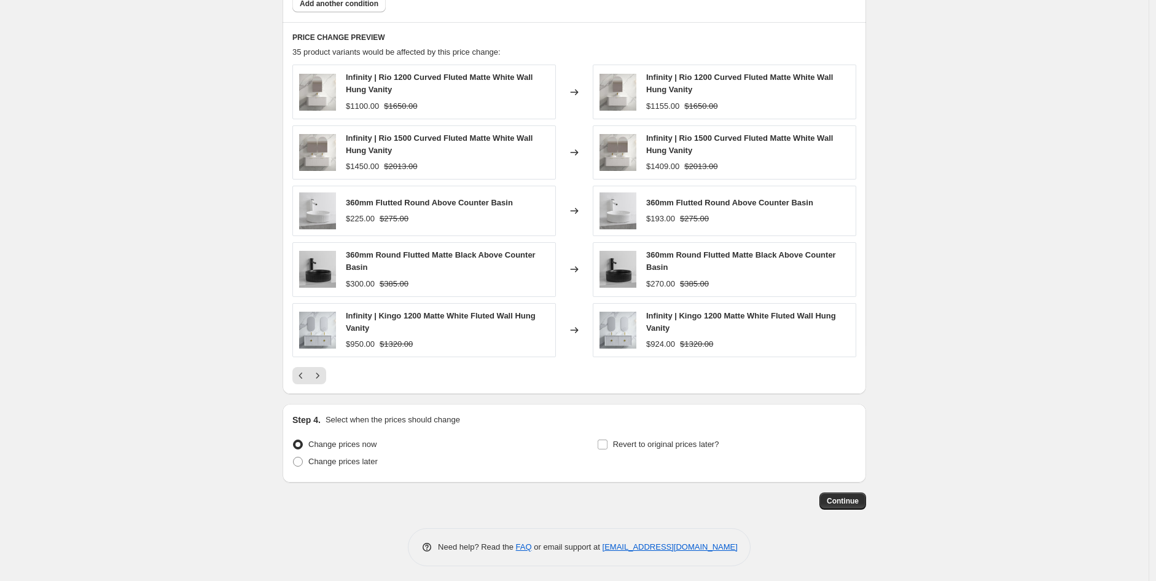
scroll to position [873, 0]
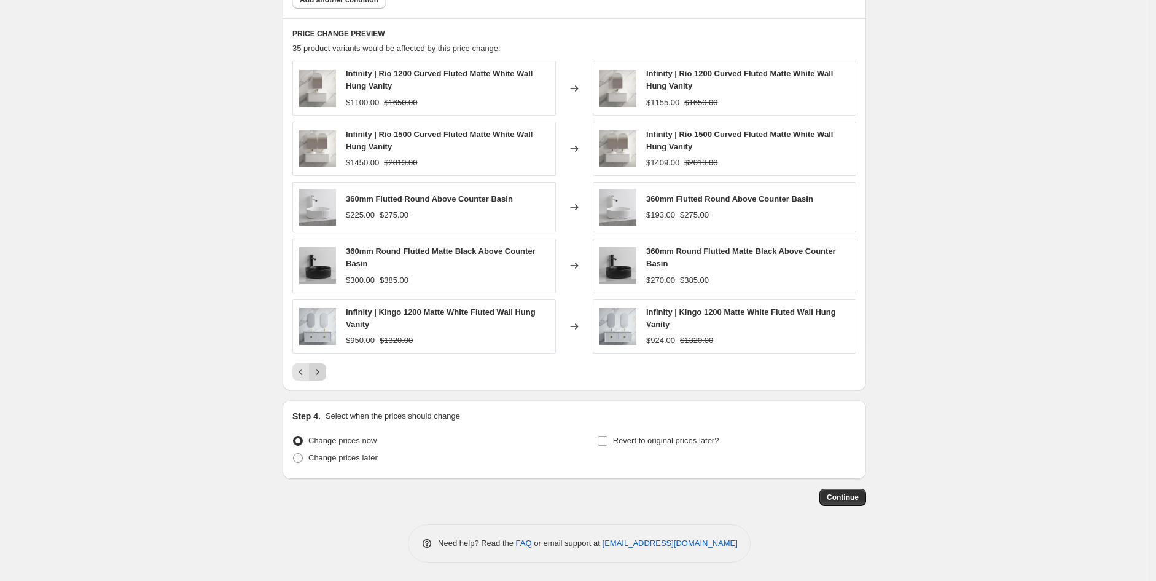
click at [320, 371] on icon "Next" at bounding box center [318, 372] width 12 height 12
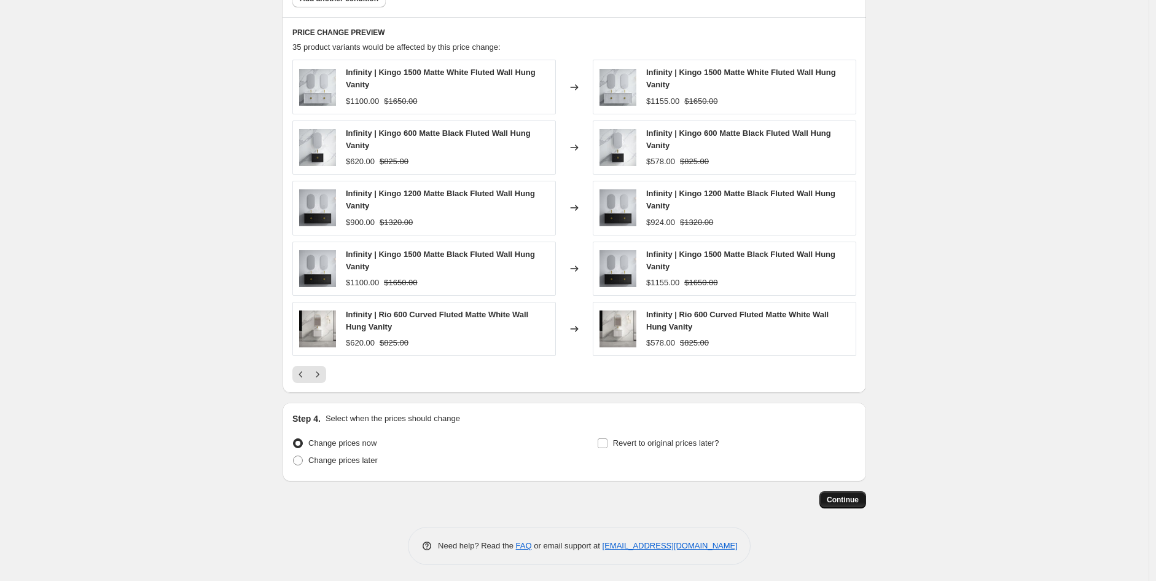
click at [849, 503] on span "Continue" at bounding box center [843, 500] width 32 height 10
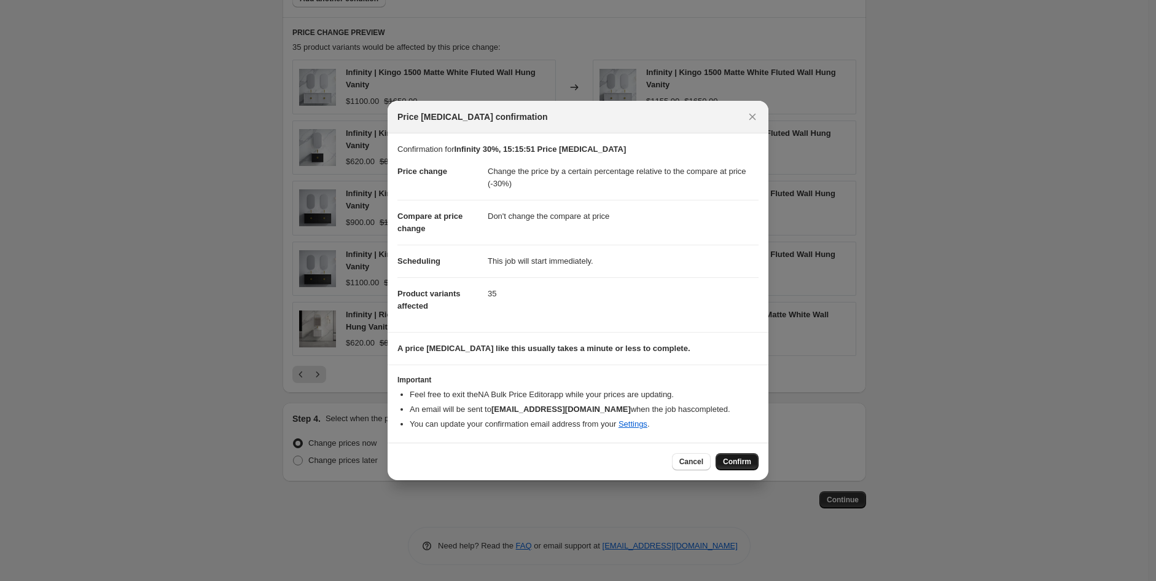
click at [735, 458] on span "Confirm" at bounding box center [737, 462] width 28 height 10
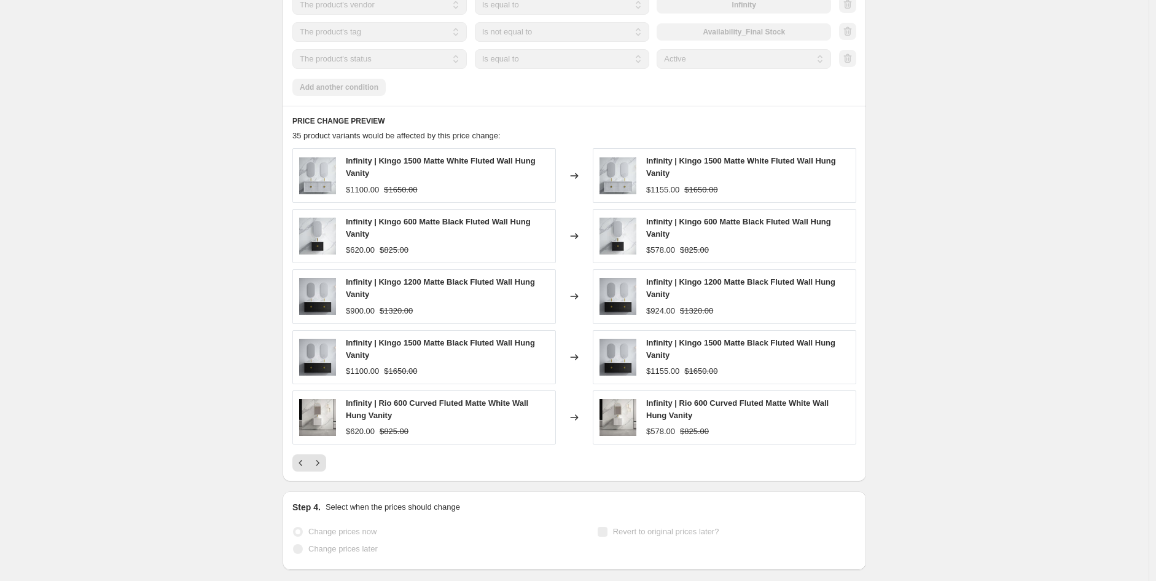
scroll to position [905, 0]
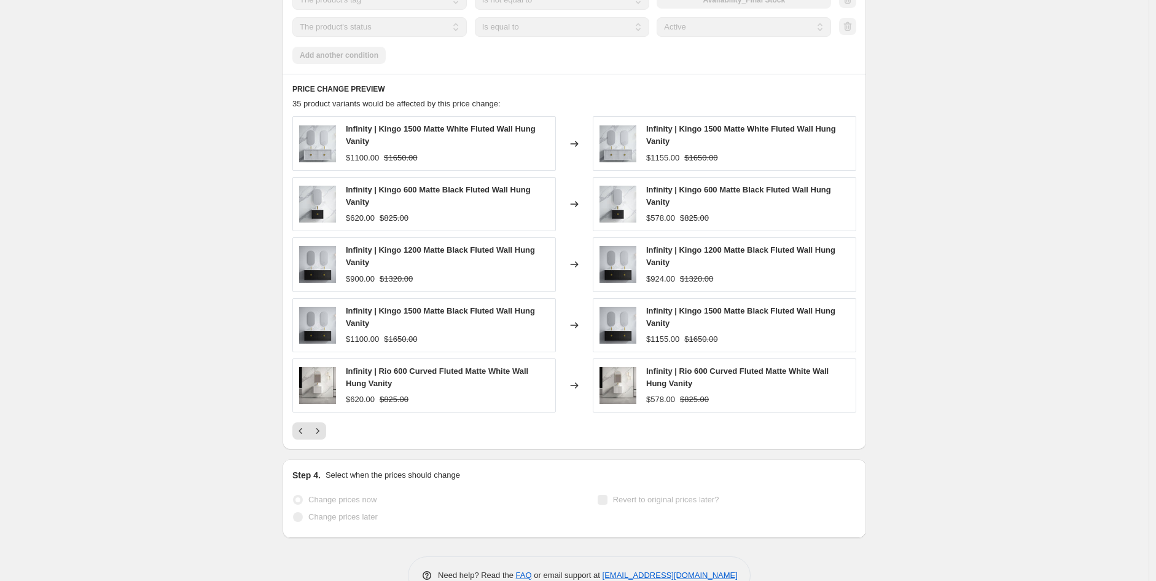
select select "pcap"
select select "no_change"
select select "vendor"
select select "tag"
select select "not_equal"
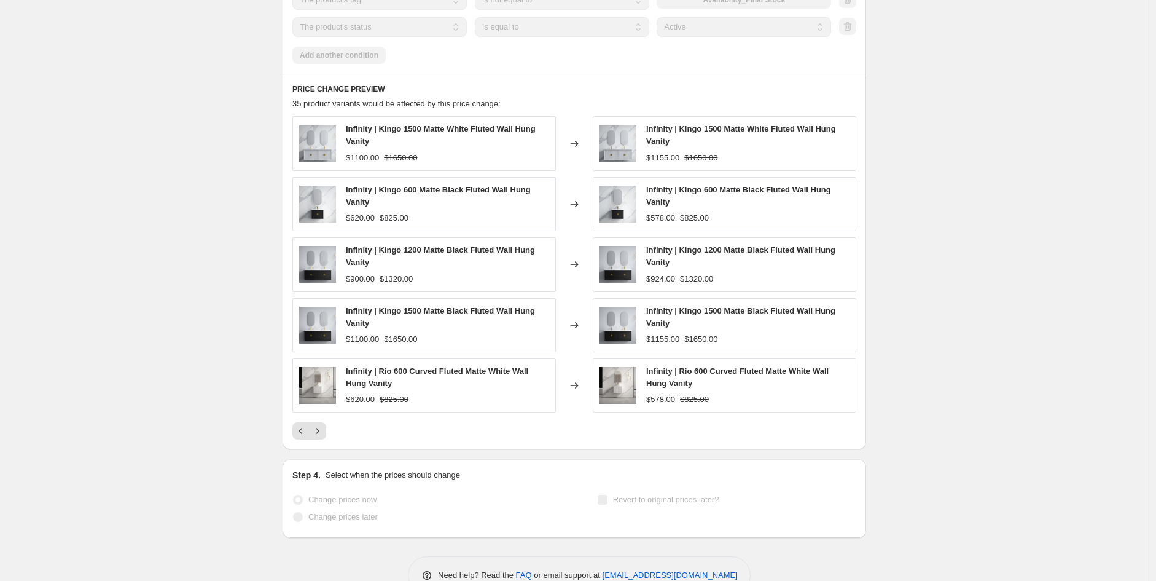
select select "product_status"
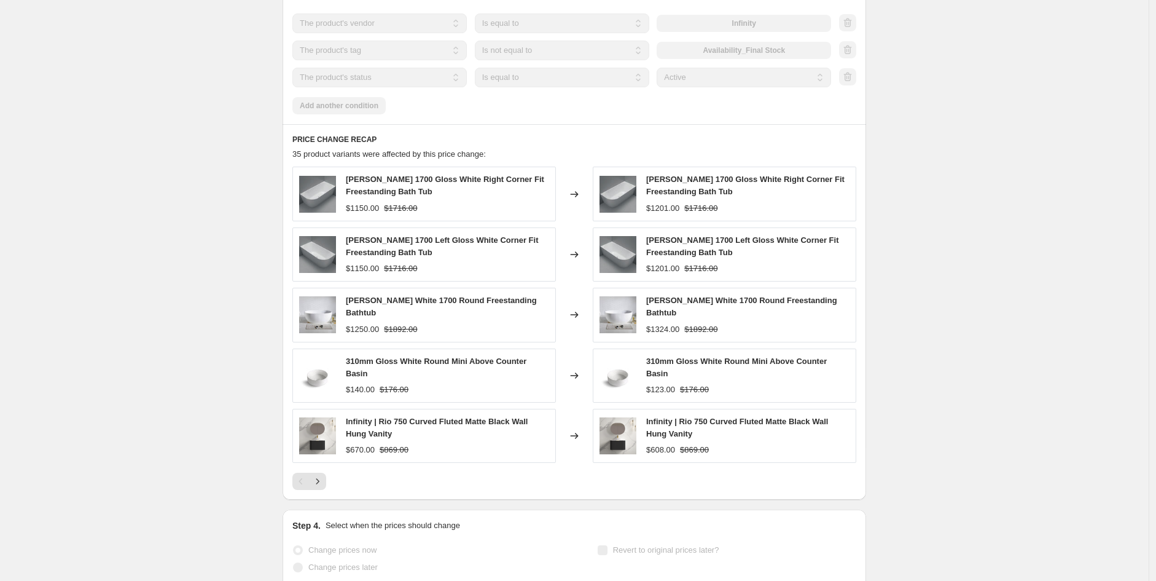
scroll to position [0, 0]
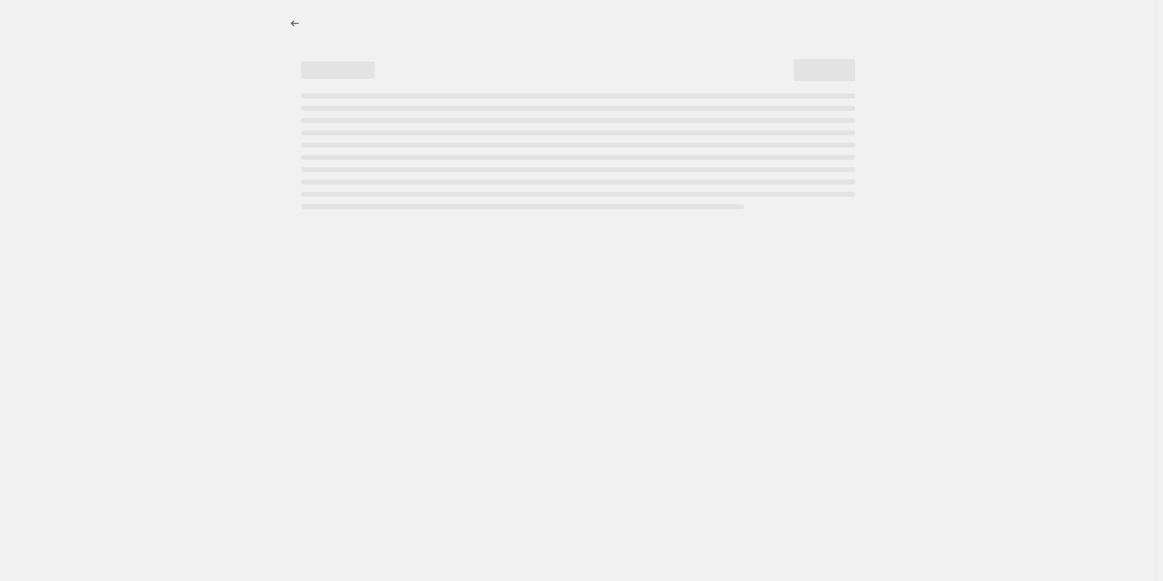
select select "pcap"
select select "no_change"
select select "vendor"
select select "tag"
select select "not_equal"
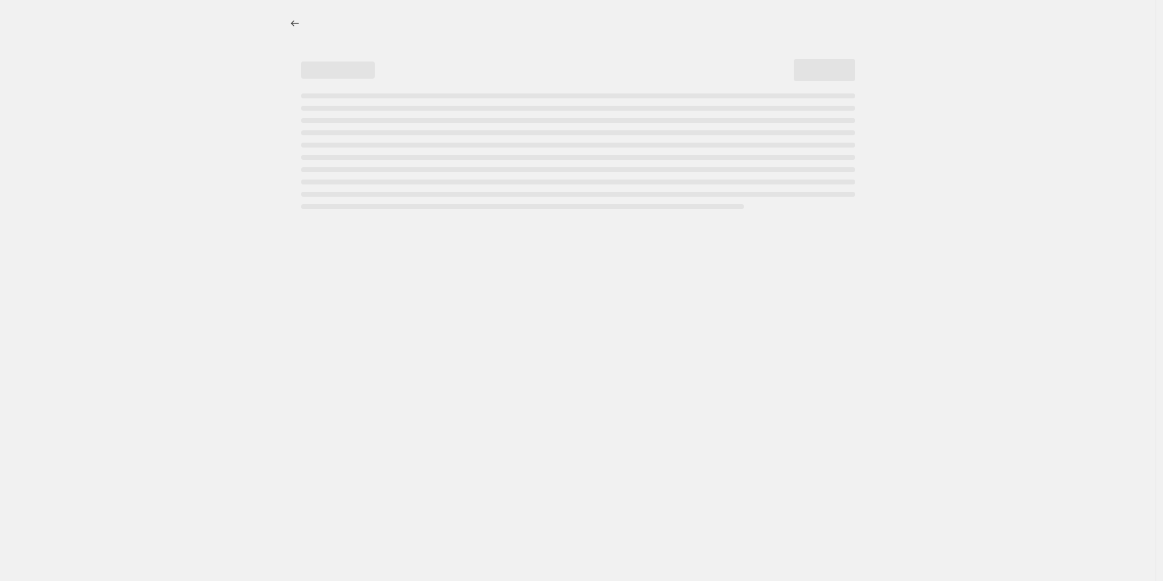
select select "product_status"
